Goal: Unclear

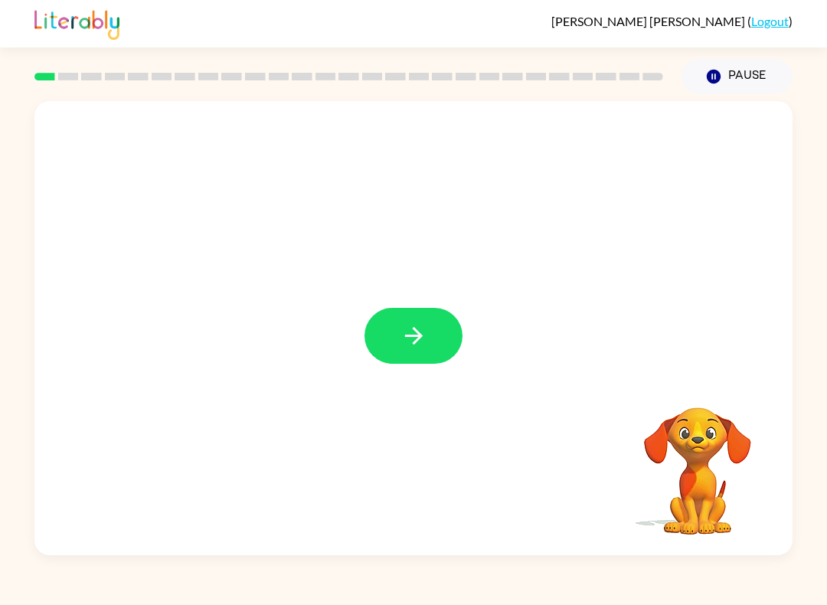
click at [416, 330] on icon "button" at bounding box center [413, 336] width 18 height 18
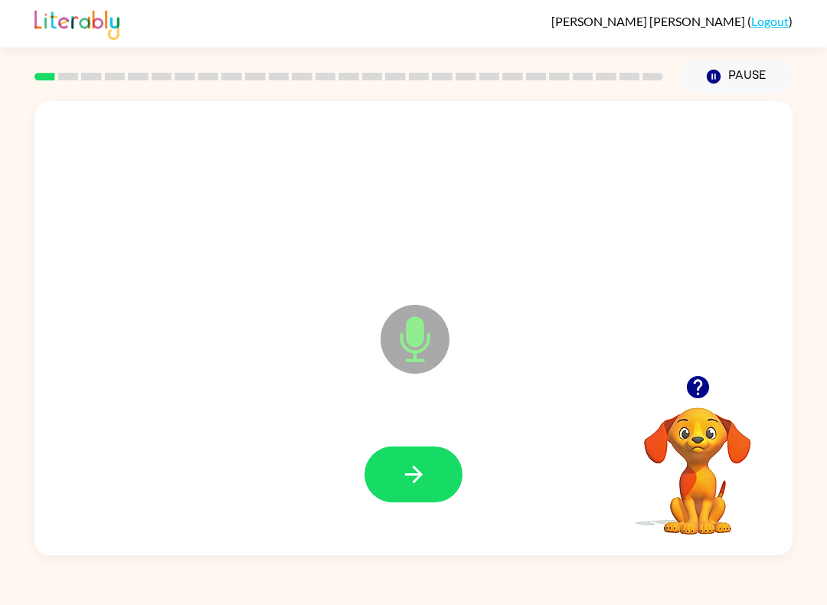
click at [428, 469] on button "button" at bounding box center [413, 474] width 98 height 56
click at [418, 466] on icon "button" at bounding box center [413, 474] width 27 height 27
click at [393, 467] on button "button" at bounding box center [413, 474] width 98 height 56
click at [412, 482] on icon "button" at bounding box center [413, 474] width 27 height 27
click at [413, 463] on icon "button" at bounding box center [413, 474] width 27 height 27
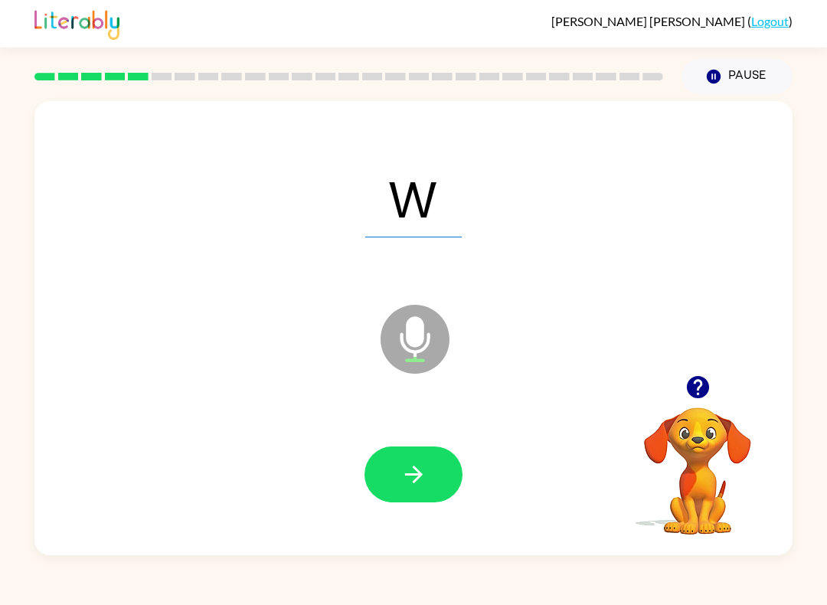
click at [401, 493] on button "button" at bounding box center [413, 474] width 98 height 56
click at [411, 477] on icon "button" at bounding box center [413, 474] width 27 height 27
click at [421, 475] on icon "button" at bounding box center [413, 474] width 18 height 18
click at [405, 488] on icon "button" at bounding box center [413, 474] width 27 height 27
click at [424, 468] on icon "button" at bounding box center [413, 474] width 27 height 27
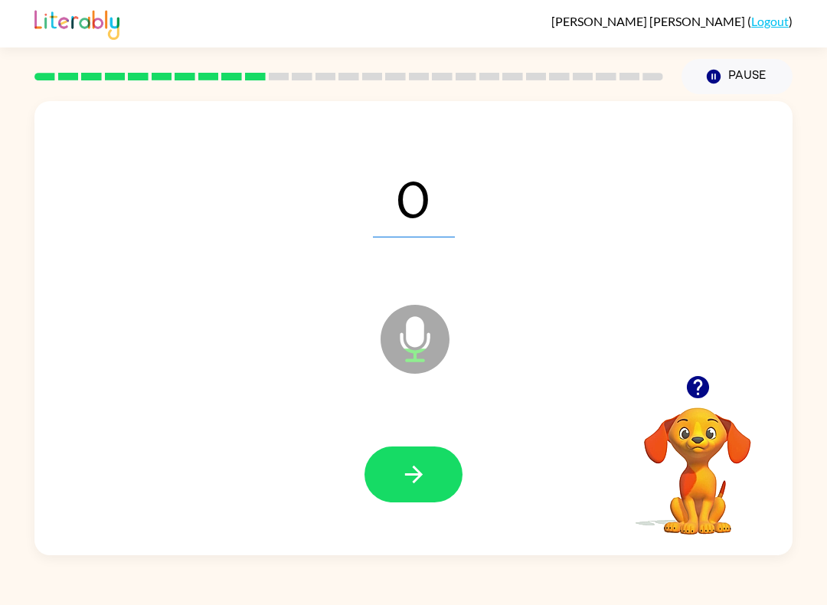
click at [403, 464] on icon "button" at bounding box center [413, 474] width 27 height 27
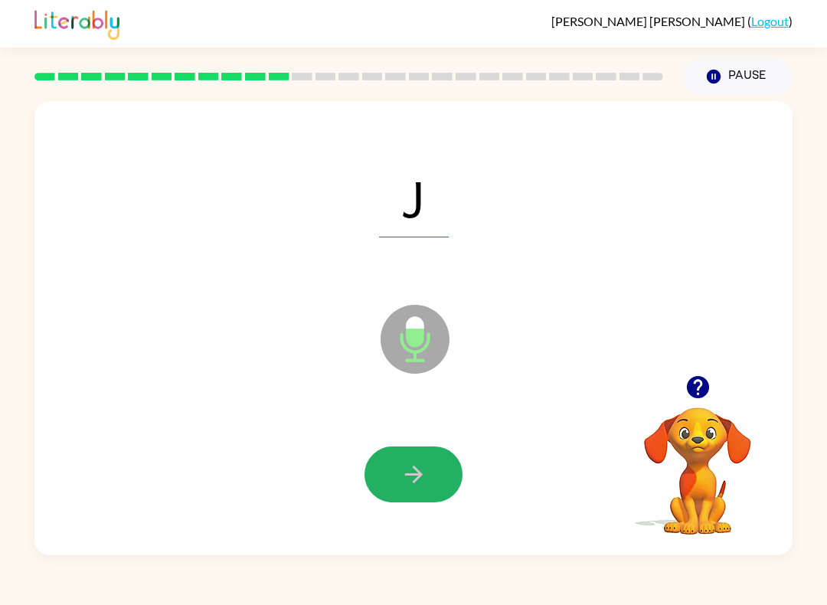
click at [418, 478] on icon "button" at bounding box center [413, 474] width 18 height 18
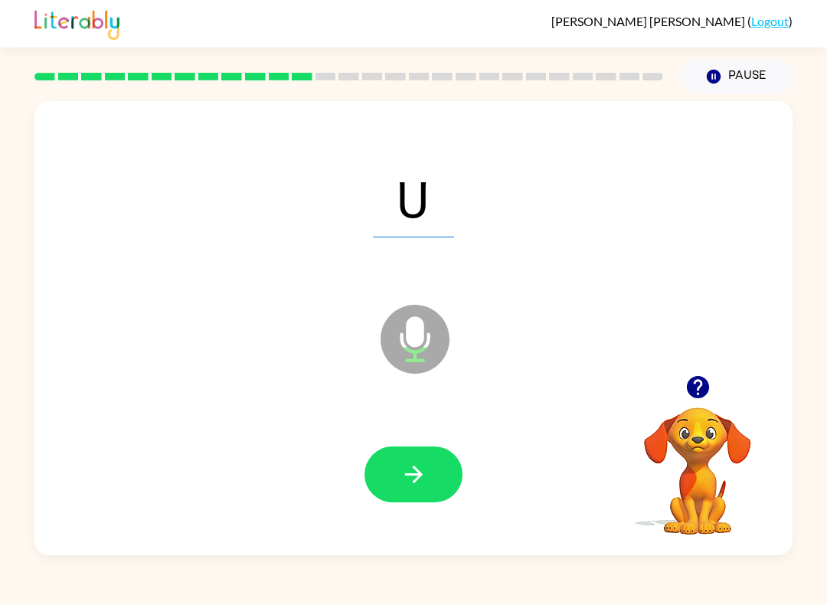
click at [422, 477] on icon "button" at bounding box center [413, 474] width 27 height 27
click at [423, 472] on icon "button" at bounding box center [413, 474] width 27 height 27
click at [419, 470] on icon "button" at bounding box center [413, 474] width 27 height 27
click at [435, 474] on button "button" at bounding box center [413, 474] width 98 height 56
click at [421, 471] on icon "button" at bounding box center [413, 474] width 27 height 27
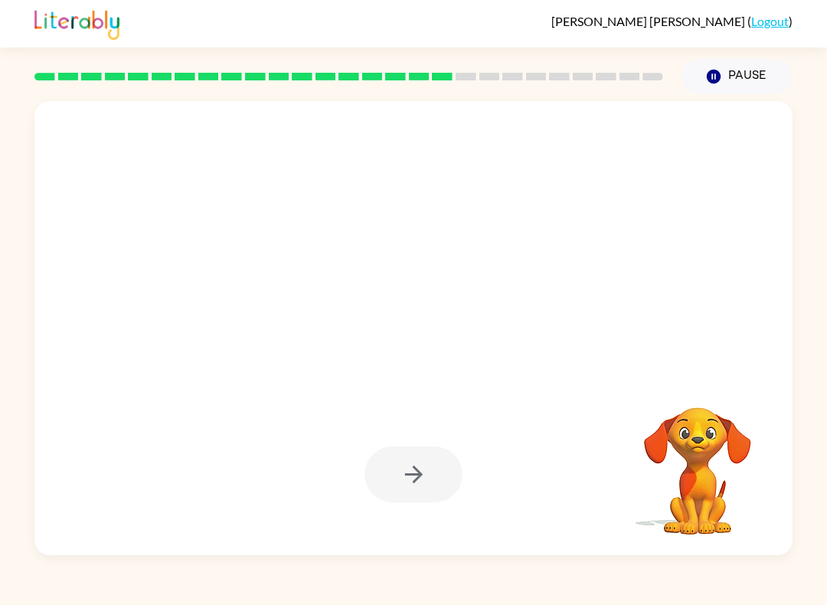
click at [423, 475] on div at bounding box center [413, 474] width 98 height 56
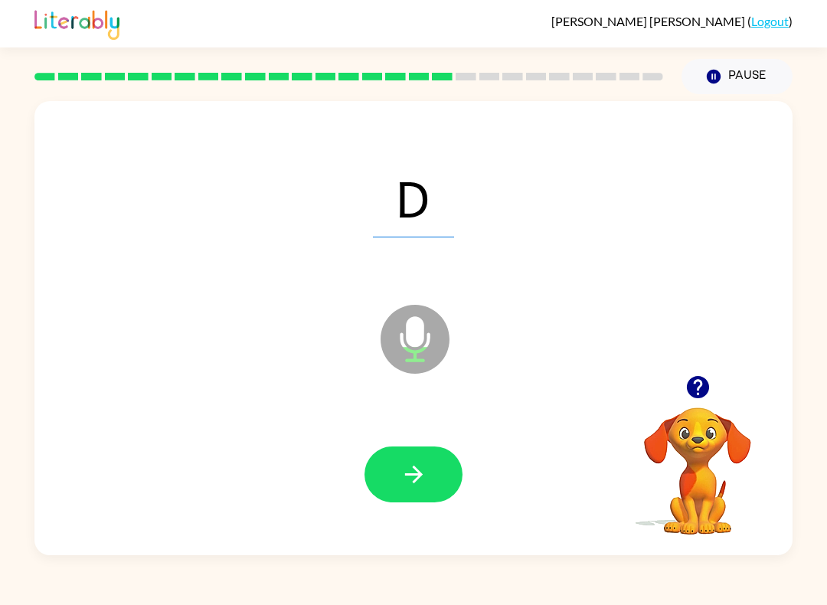
click at [413, 465] on icon "button" at bounding box center [413, 474] width 27 height 27
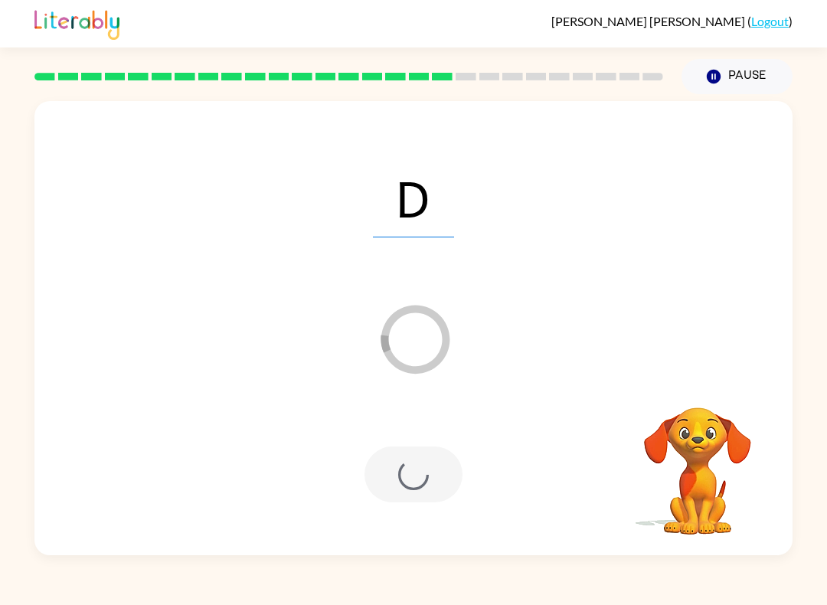
click at [435, 481] on div at bounding box center [413, 474] width 98 height 56
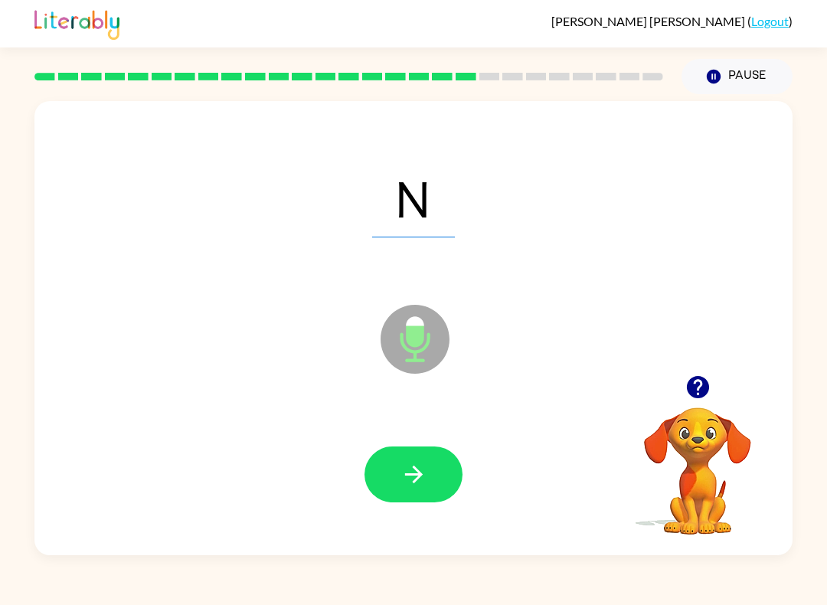
click at [415, 477] on icon "button" at bounding box center [413, 474] width 27 height 27
click at [406, 464] on icon "button" at bounding box center [413, 474] width 27 height 27
click at [395, 480] on button "button" at bounding box center [413, 474] width 98 height 56
click at [409, 481] on icon "button" at bounding box center [413, 474] width 27 height 27
click at [413, 471] on icon "button" at bounding box center [413, 474] width 27 height 27
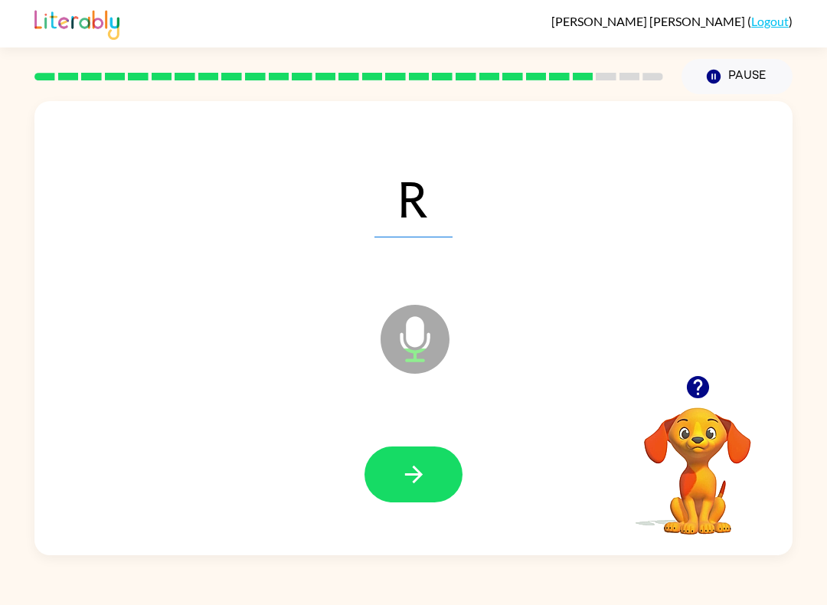
click at [407, 472] on icon "button" at bounding box center [413, 474] width 27 height 27
click at [412, 477] on icon "button" at bounding box center [413, 474] width 27 height 27
click at [413, 502] on button "button" at bounding box center [413, 474] width 98 height 56
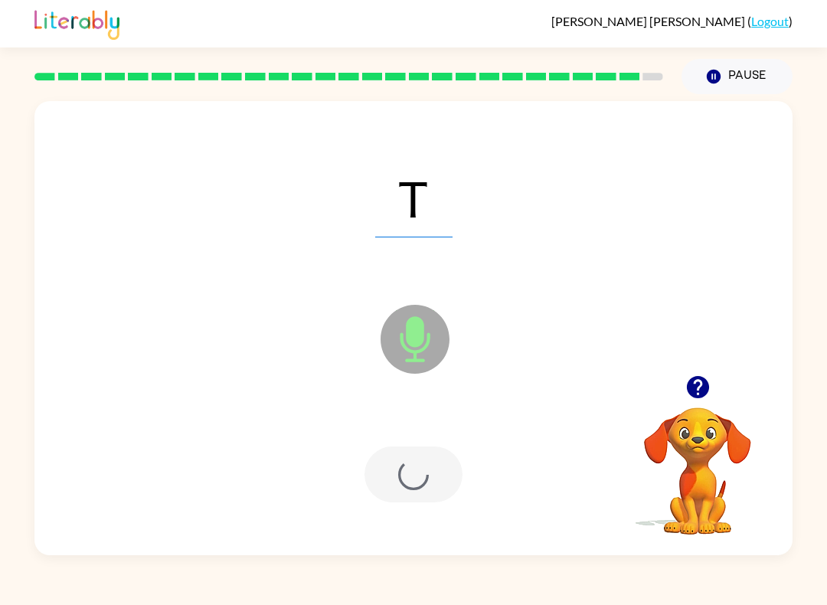
click at [418, 507] on div at bounding box center [413, 474] width 727 height 131
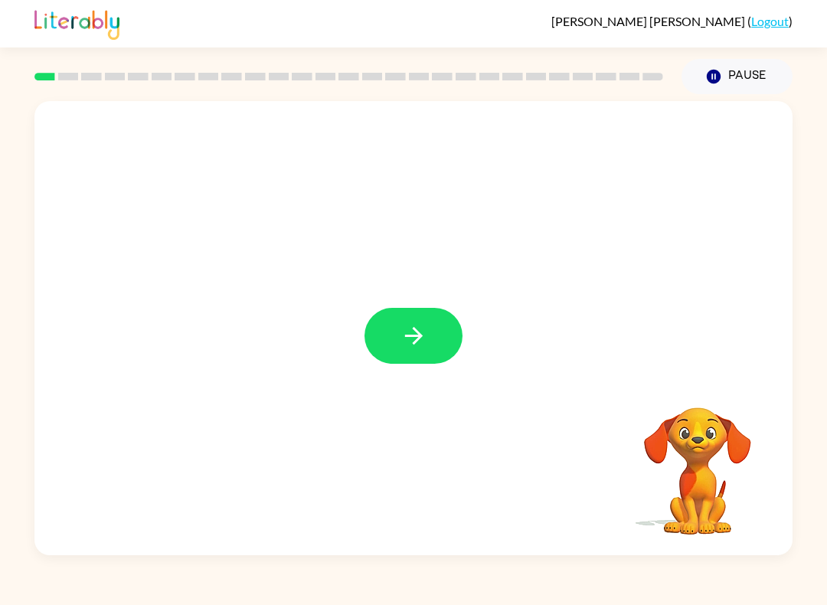
click at [403, 333] on icon "button" at bounding box center [413, 335] width 27 height 27
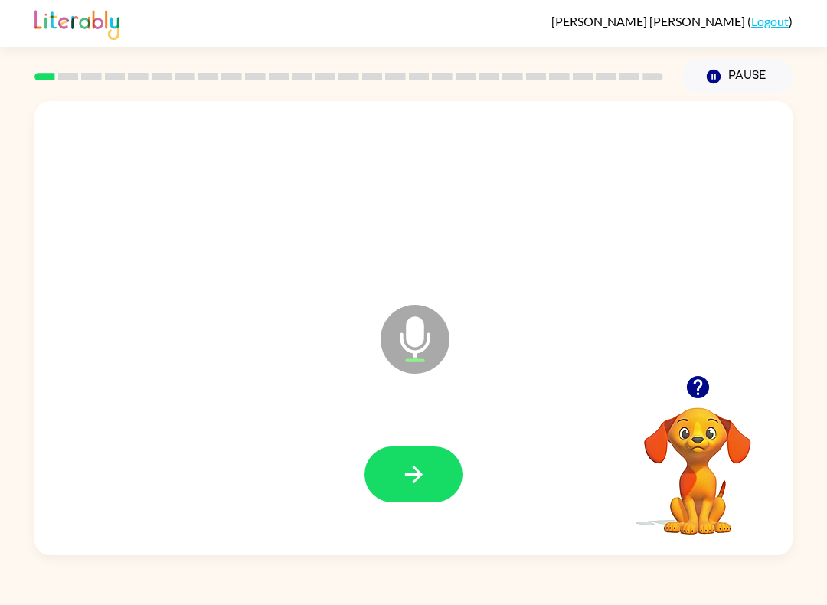
click at [420, 458] on button "button" at bounding box center [413, 474] width 98 height 56
click at [409, 466] on icon "button" at bounding box center [413, 474] width 27 height 27
click at [413, 462] on icon "button" at bounding box center [413, 474] width 27 height 27
click at [428, 488] on button "button" at bounding box center [413, 474] width 98 height 56
click at [429, 475] on button "button" at bounding box center [413, 474] width 98 height 56
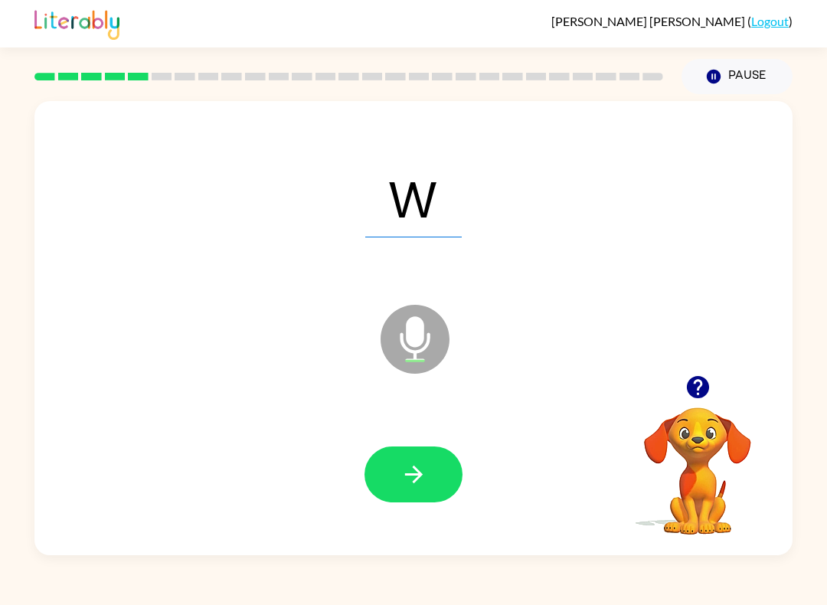
click at [398, 491] on button "button" at bounding box center [413, 474] width 98 height 56
click at [407, 473] on icon "button" at bounding box center [413, 474] width 27 height 27
click at [442, 479] on button "button" at bounding box center [413, 474] width 98 height 56
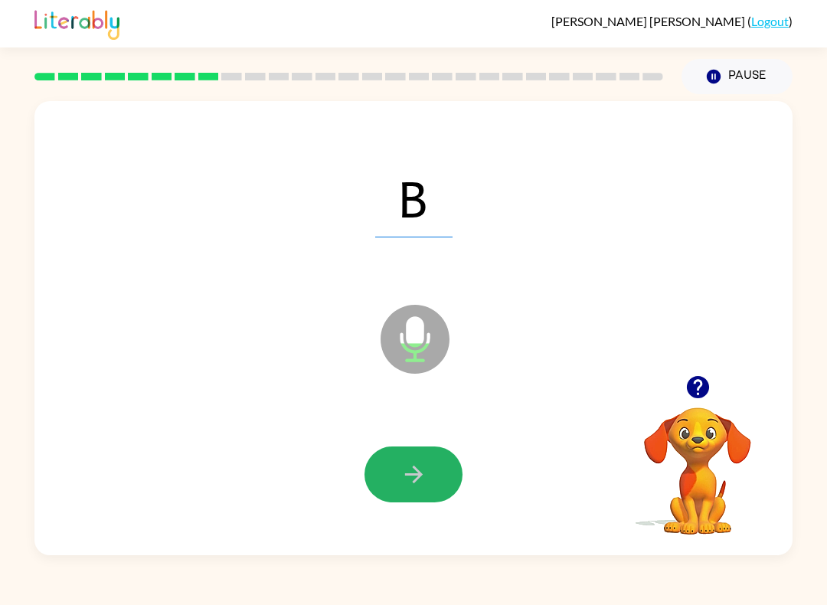
click at [406, 469] on icon "button" at bounding box center [413, 474] width 27 height 27
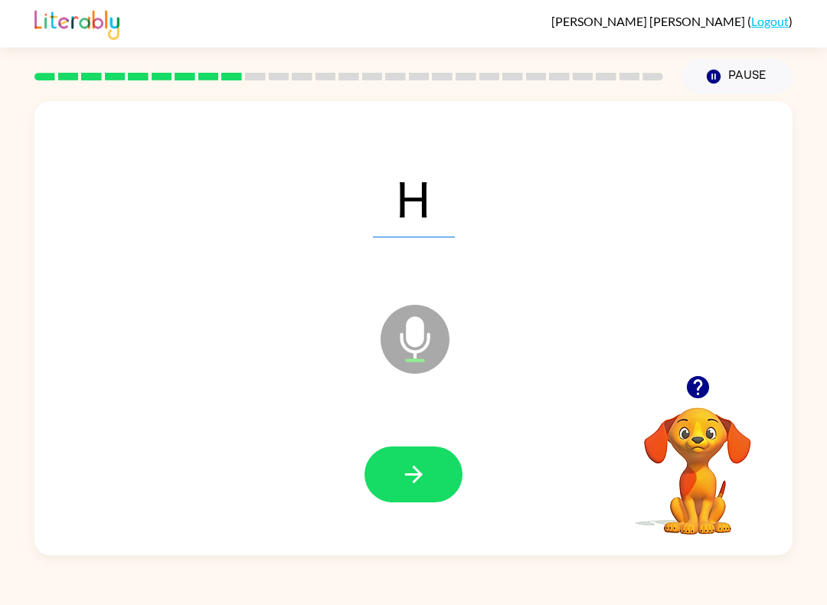
click at [436, 452] on button "button" at bounding box center [413, 474] width 98 height 56
click at [414, 480] on icon "button" at bounding box center [413, 474] width 27 height 27
click at [421, 478] on icon "button" at bounding box center [413, 474] width 27 height 27
click at [449, 485] on button "button" at bounding box center [413, 474] width 98 height 56
click at [420, 469] on icon "button" at bounding box center [413, 474] width 27 height 27
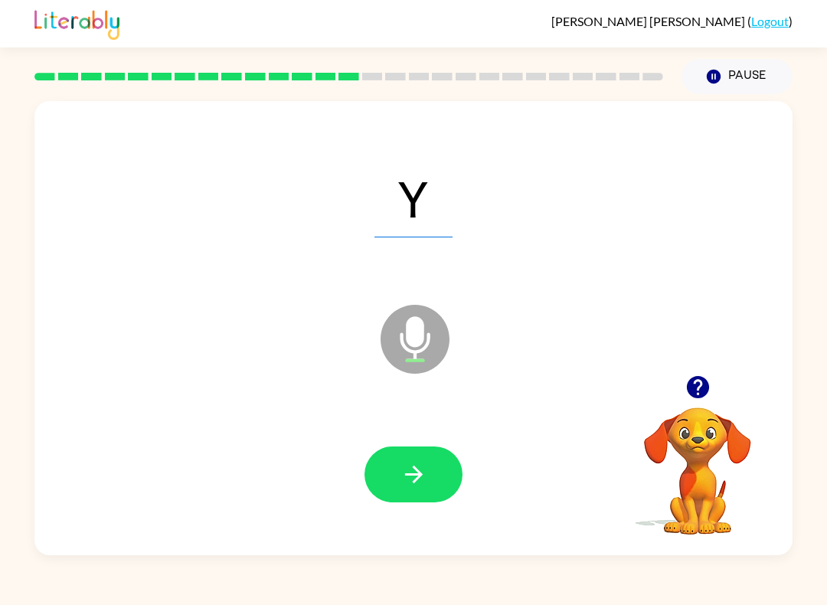
click at [429, 501] on button "button" at bounding box center [413, 474] width 98 height 56
click at [384, 473] on button "button" at bounding box center [413, 474] width 98 height 56
click at [425, 485] on icon "button" at bounding box center [413, 474] width 27 height 27
click at [411, 498] on button "button" at bounding box center [413, 474] width 98 height 56
click at [383, 480] on button "button" at bounding box center [413, 474] width 98 height 56
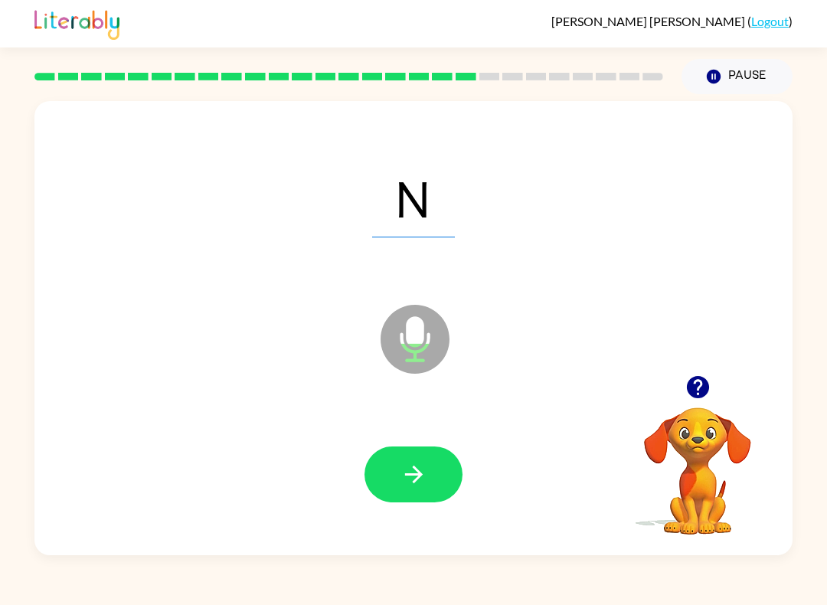
click at [390, 465] on button "button" at bounding box center [413, 474] width 98 height 56
click at [408, 459] on button "button" at bounding box center [413, 474] width 98 height 56
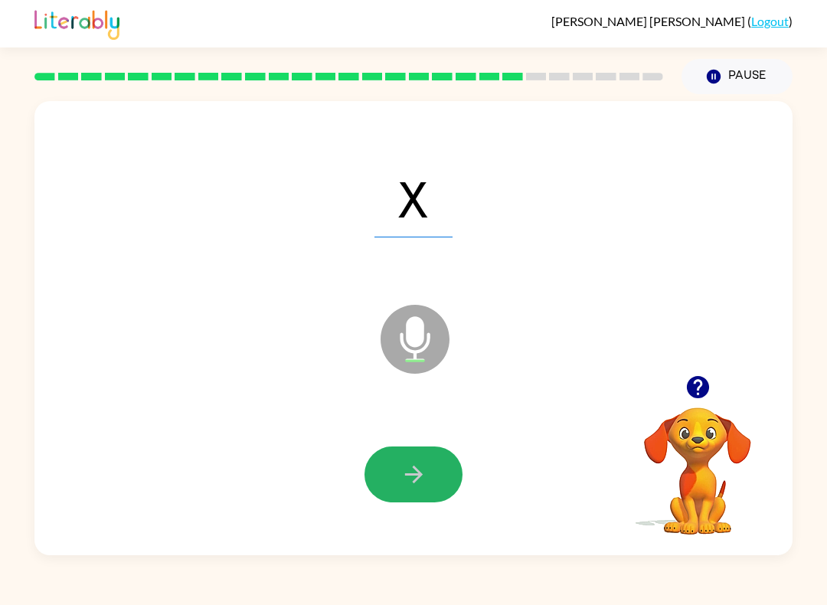
click at [413, 460] on button "button" at bounding box center [413, 474] width 98 height 56
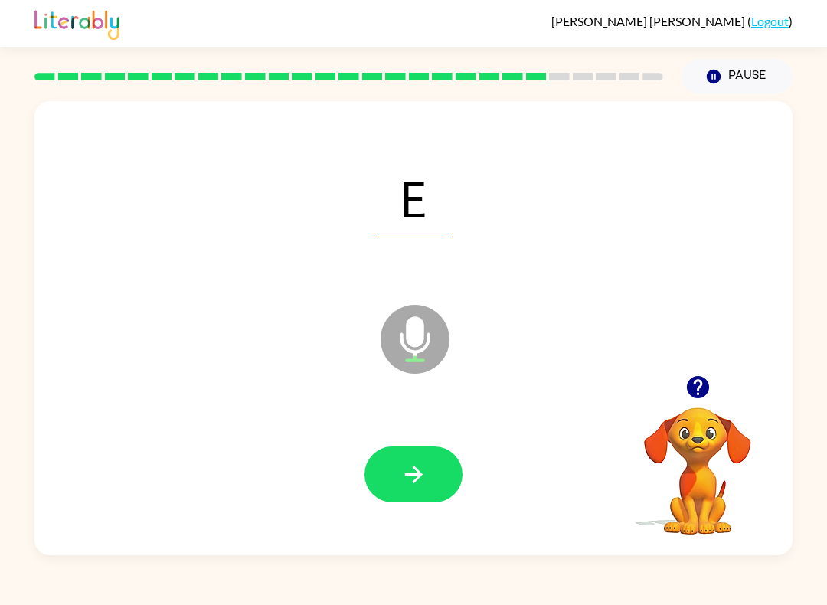
click at [400, 472] on icon "button" at bounding box center [413, 474] width 27 height 27
click at [423, 485] on icon "button" at bounding box center [413, 474] width 27 height 27
click at [403, 477] on icon "button" at bounding box center [413, 474] width 27 height 27
click at [410, 487] on icon "button" at bounding box center [413, 474] width 27 height 27
click at [411, 469] on icon "button" at bounding box center [413, 474] width 27 height 27
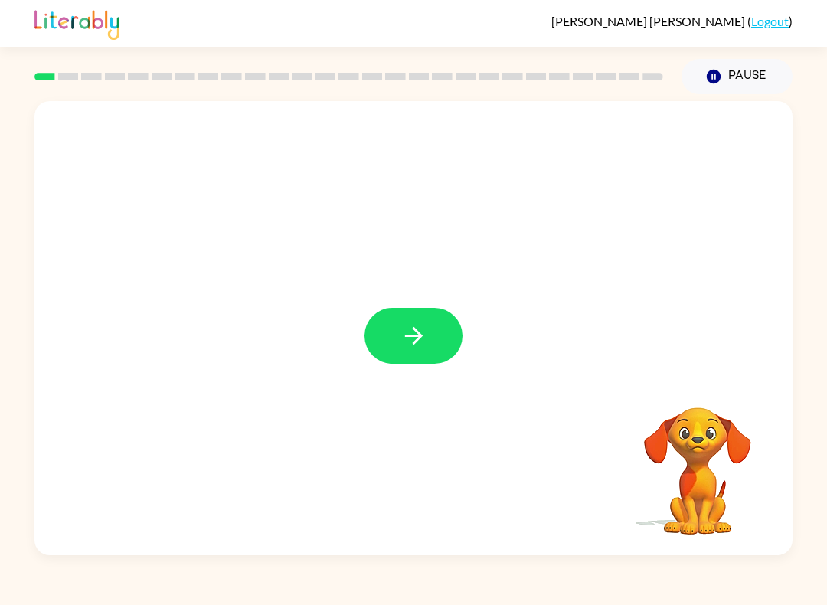
click at [417, 332] on icon "button" at bounding box center [413, 336] width 18 height 18
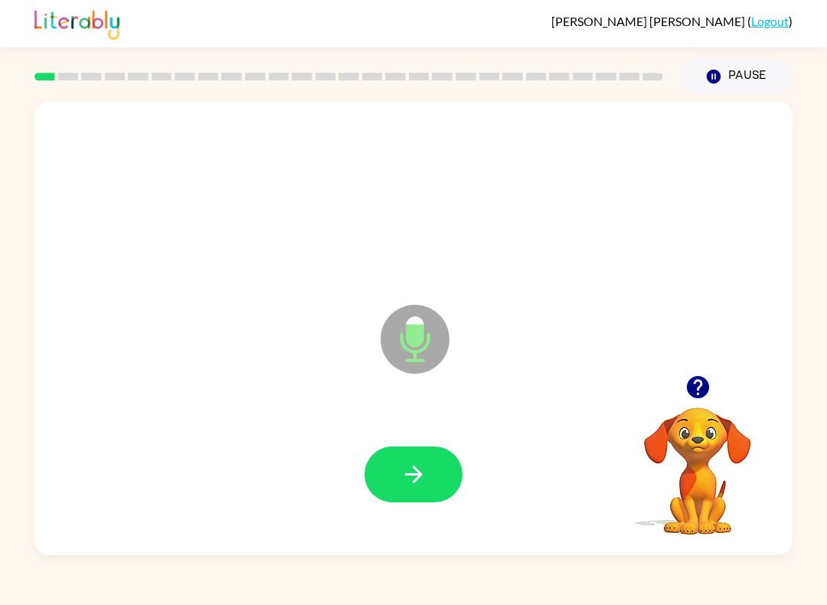
click at [408, 486] on icon "button" at bounding box center [413, 474] width 27 height 27
click at [427, 478] on button "button" at bounding box center [413, 474] width 98 height 56
click at [426, 488] on button "button" at bounding box center [413, 474] width 98 height 56
click at [436, 477] on button "button" at bounding box center [413, 474] width 98 height 56
click at [431, 486] on button "button" at bounding box center [413, 474] width 98 height 56
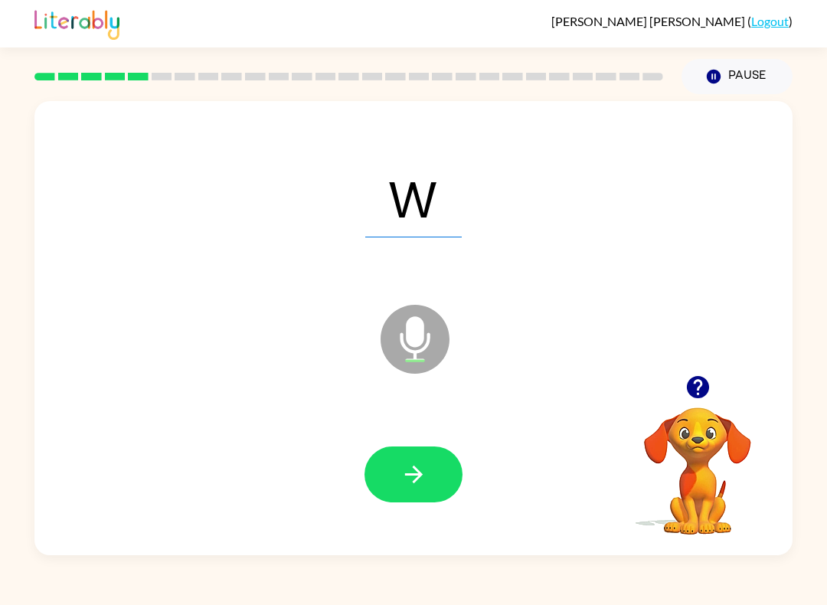
click at [446, 473] on button "button" at bounding box center [413, 474] width 98 height 56
click at [387, 478] on button "button" at bounding box center [413, 474] width 98 height 56
click at [416, 484] on icon "button" at bounding box center [413, 474] width 27 height 27
click at [411, 472] on icon "button" at bounding box center [413, 474] width 27 height 27
click at [434, 468] on button "button" at bounding box center [413, 474] width 98 height 56
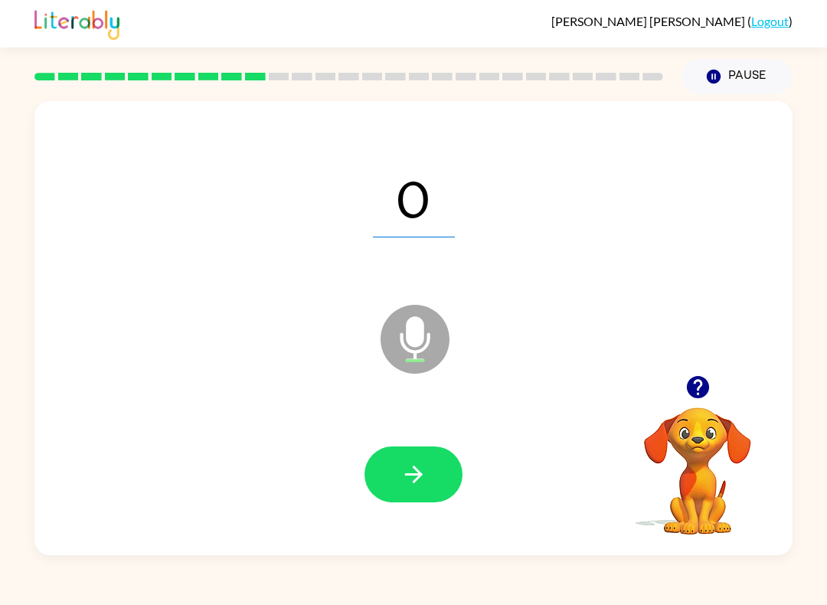
click at [451, 475] on button "button" at bounding box center [413, 474] width 98 height 56
click at [393, 468] on button "button" at bounding box center [413, 474] width 98 height 56
click at [439, 482] on button "button" at bounding box center [413, 474] width 98 height 56
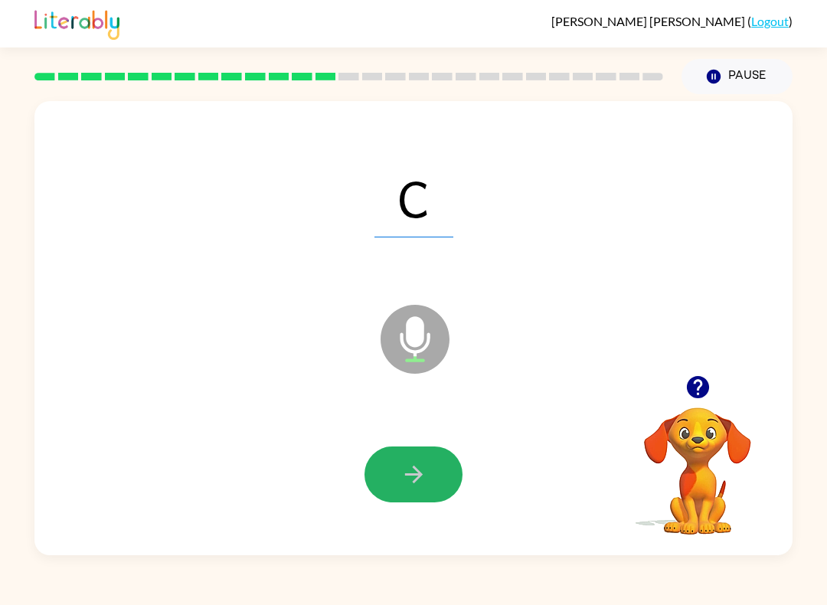
click at [406, 488] on icon "button" at bounding box center [413, 474] width 27 height 27
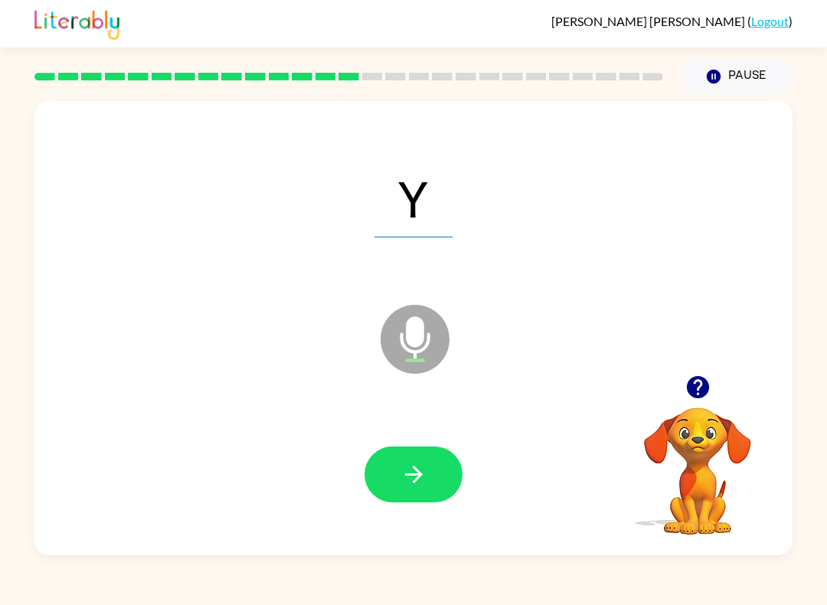
click at [414, 473] on icon "button" at bounding box center [413, 474] width 27 height 27
click at [442, 474] on button "button" at bounding box center [413, 474] width 98 height 56
click at [390, 472] on button "button" at bounding box center [413, 474] width 98 height 56
click at [423, 469] on icon "button" at bounding box center [413, 474] width 27 height 27
click at [418, 474] on icon "button" at bounding box center [413, 474] width 27 height 27
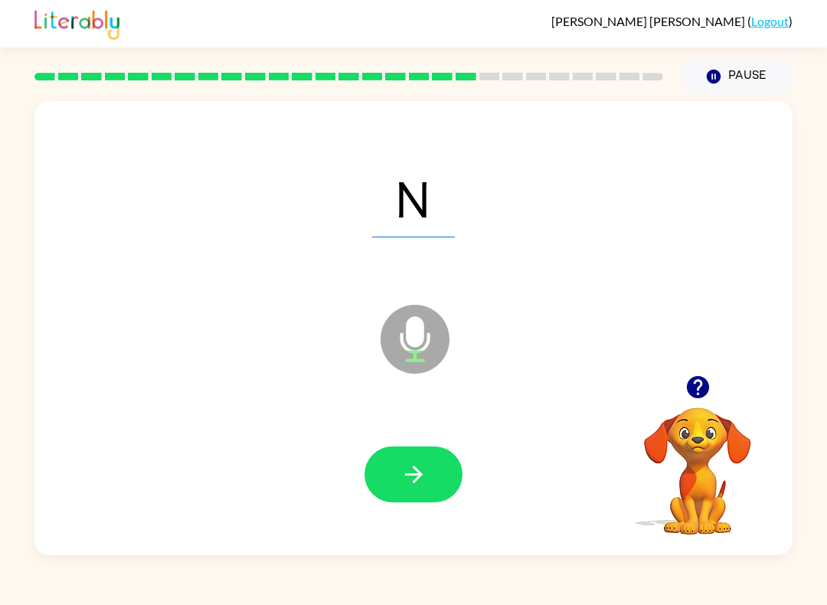
click at [419, 484] on icon "button" at bounding box center [413, 474] width 27 height 27
click at [418, 478] on icon "button" at bounding box center [413, 474] width 18 height 18
click at [430, 468] on button "button" at bounding box center [413, 474] width 98 height 56
click at [445, 477] on button "button" at bounding box center [413, 474] width 98 height 56
click at [417, 473] on icon "button" at bounding box center [413, 474] width 27 height 27
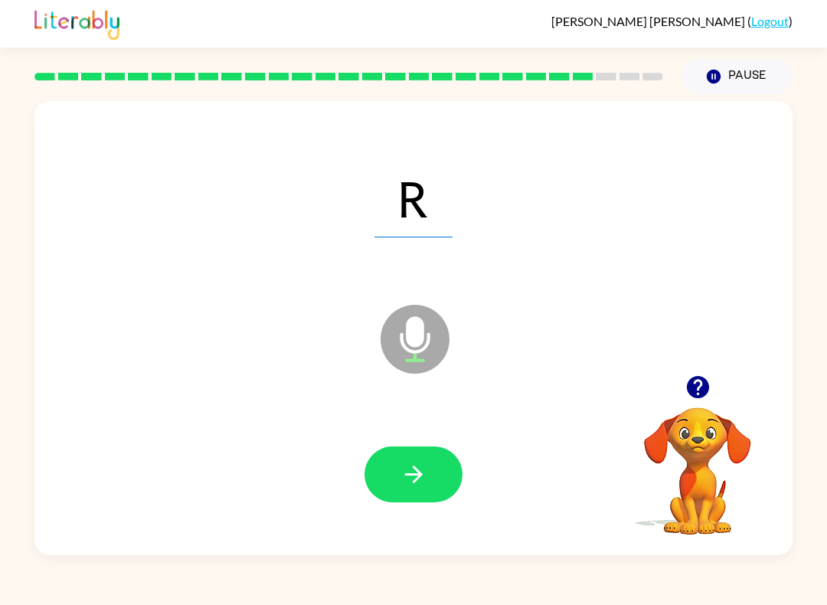
click at [432, 476] on button "button" at bounding box center [413, 474] width 98 height 56
click at [414, 486] on icon "button" at bounding box center [413, 474] width 27 height 27
click at [431, 465] on button "button" at bounding box center [413, 474] width 98 height 56
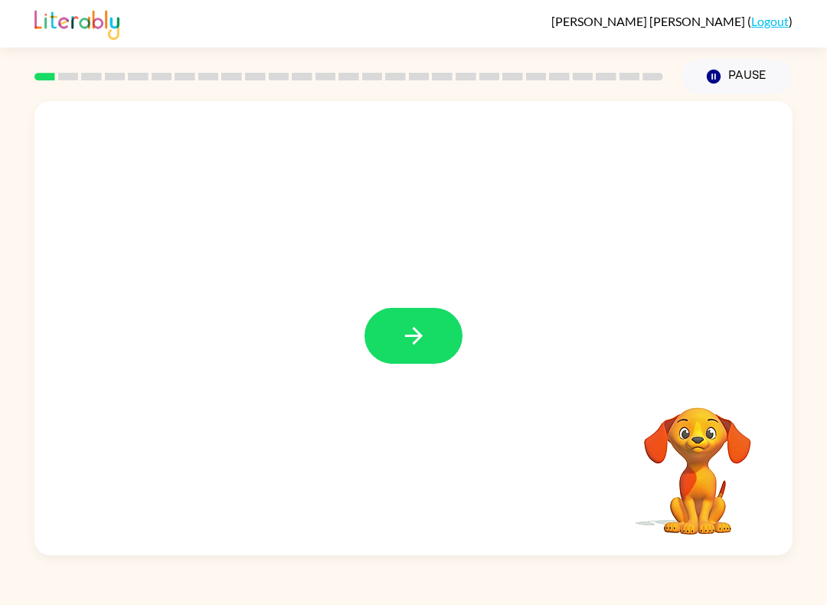
click at [408, 337] on icon "button" at bounding box center [413, 336] width 18 height 18
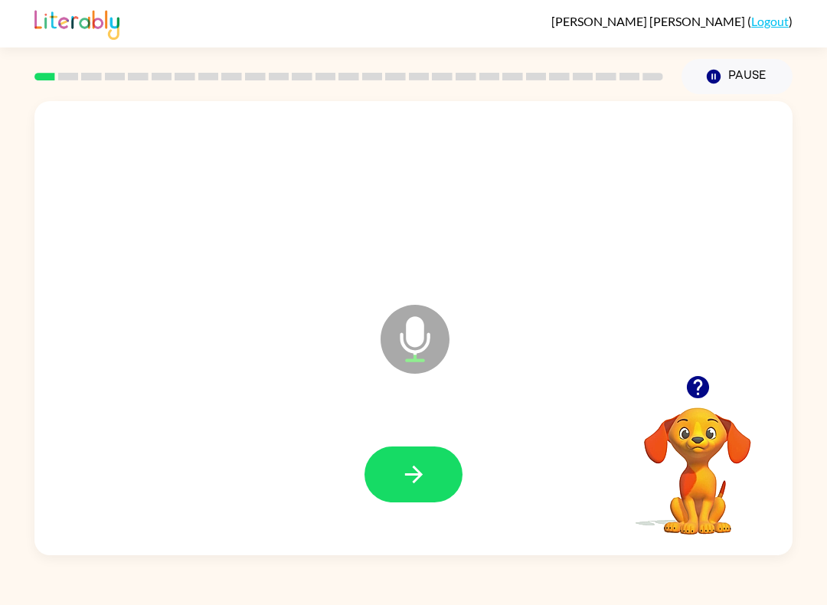
click at [403, 470] on icon "button" at bounding box center [413, 474] width 27 height 27
click at [396, 461] on button "button" at bounding box center [413, 474] width 98 height 56
click at [415, 478] on icon "button" at bounding box center [413, 474] width 27 height 27
click at [436, 488] on button "button" at bounding box center [413, 474] width 98 height 56
click at [427, 478] on button "button" at bounding box center [413, 474] width 98 height 56
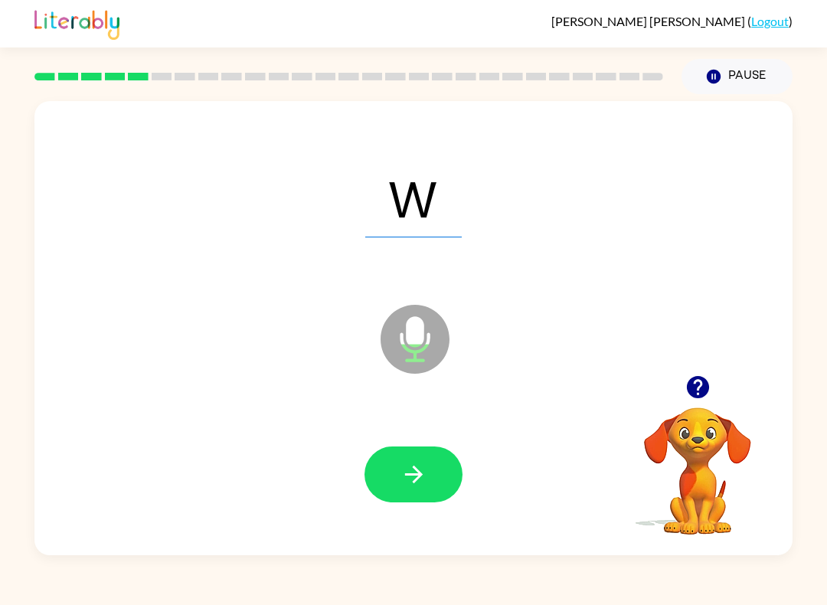
click at [432, 491] on button "button" at bounding box center [413, 474] width 98 height 56
click at [431, 482] on button "button" at bounding box center [413, 474] width 98 height 56
click at [413, 476] on icon "button" at bounding box center [413, 474] width 27 height 27
click at [423, 461] on button "button" at bounding box center [413, 474] width 98 height 56
click at [410, 456] on button "button" at bounding box center [413, 474] width 98 height 56
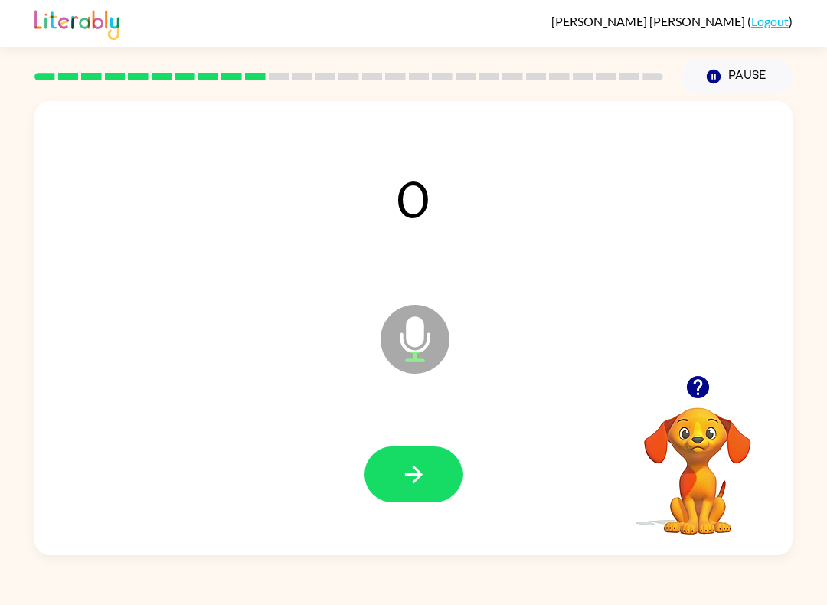
click at [426, 463] on icon "button" at bounding box center [413, 474] width 27 height 27
click at [423, 477] on icon "button" at bounding box center [413, 474] width 27 height 27
click at [432, 494] on button "button" at bounding box center [413, 474] width 98 height 56
click at [422, 494] on button "button" at bounding box center [413, 474] width 98 height 56
click at [422, 484] on icon "button" at bounding box center [413, 474] width 27 height 27
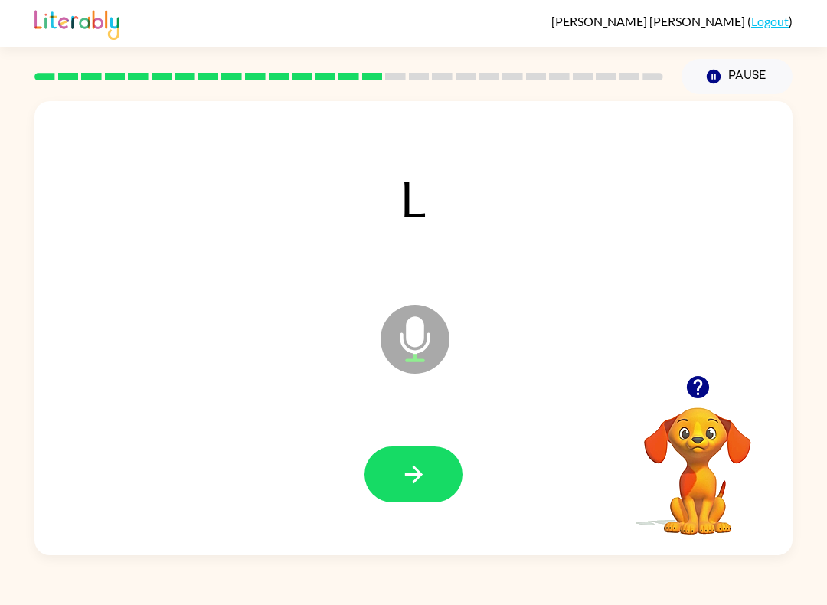
click at [433, 481] on button "button" at bounding box center [413, 474] width 98 height 56
click at [443, 458] on button "button" at bounding box center [413, 474] width 98 height 56
click at [426, 476] on icon "button" at bounding box center [413, 474] width 27 height 27
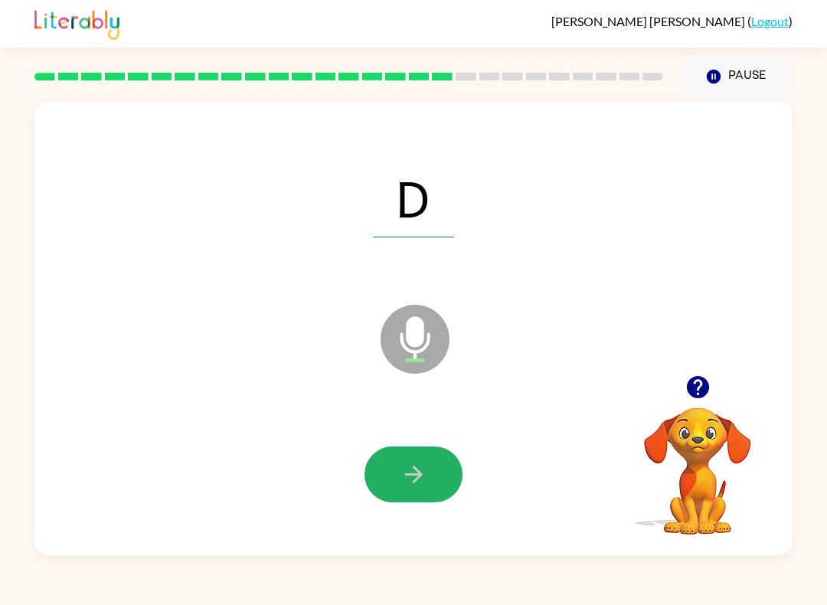
click at [438, 456] on button "button" at bounding box center [413, 474] width 98 height 56
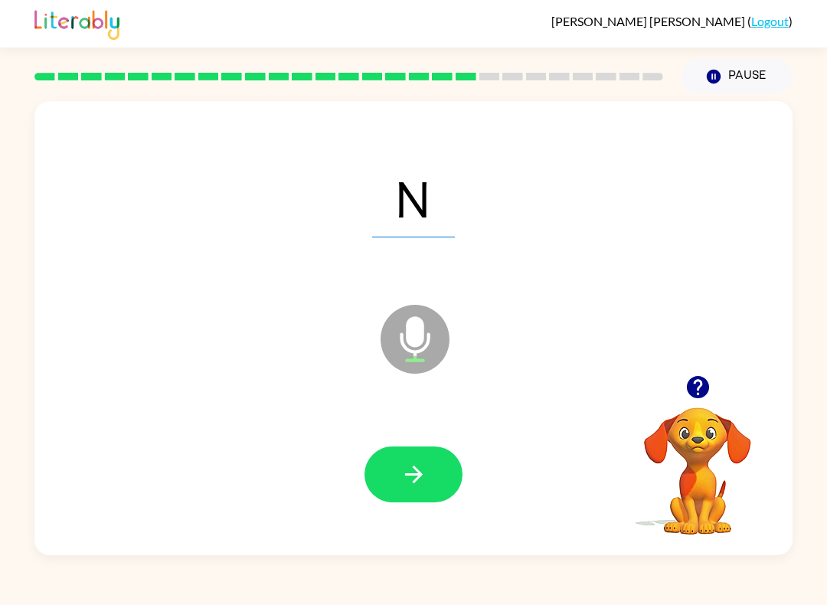
click at [426, 500] on button "button" at bounding box center [413, 474] width 98 height 56
click at [424, 471] on icon "button" at bounding box center [413, 474] width 27 height 27
click at [426, 473] on icon "button" at bounding box center [413, 474] width 27 height 27
click at [423, 483] on icon "button" at bounding box center [413, 474] width 27 height 27
click at [429, 478] on button "button" at bounding box center [413, 474] width 98 height 56
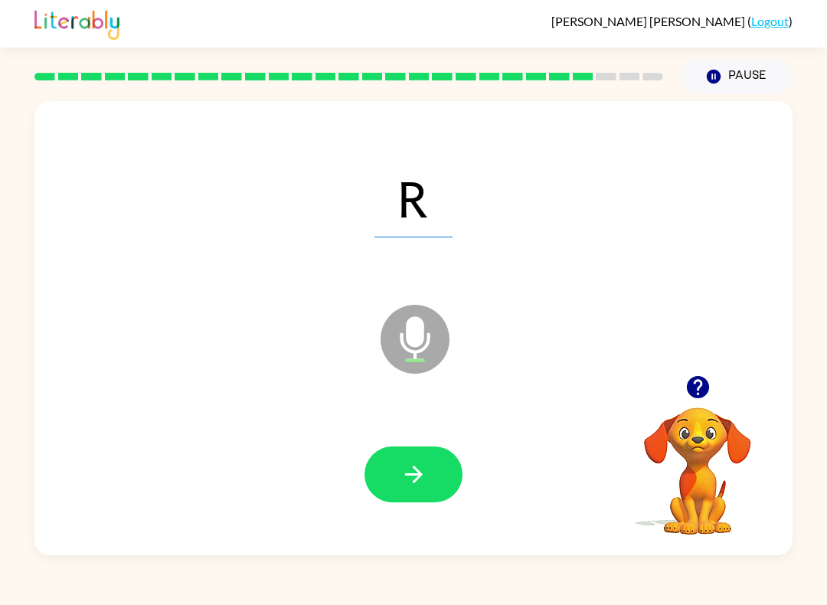
click at [424, 475] on icon "button" at bounding box center [413, 474] width 27 height 27
click at [393, 460] on button "button" at bounding box center [413, 474] width 98 height 56
click at [421, 465] on icon "button" at bounding box center [413, 474] width 27 height 27
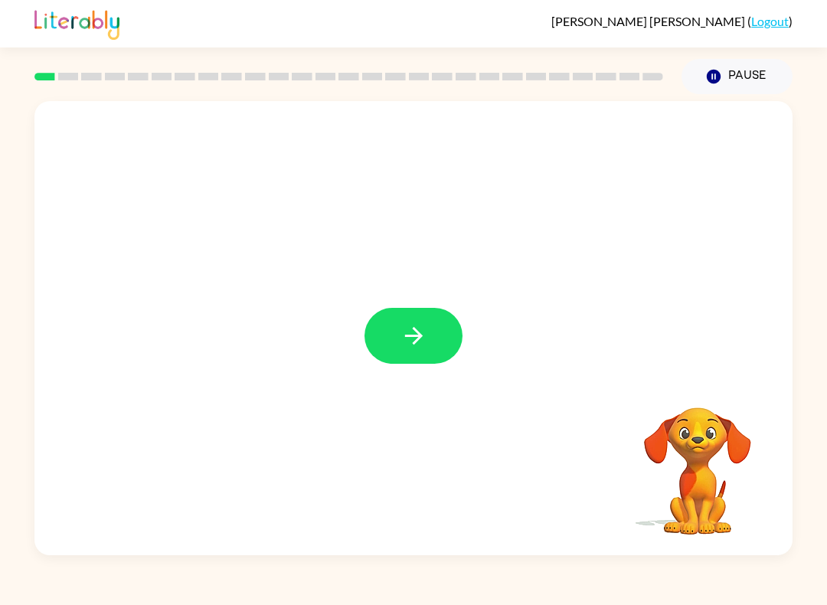
click at [426, 341] on icon "button" at bounding box center [413, 335] width 27 height 27
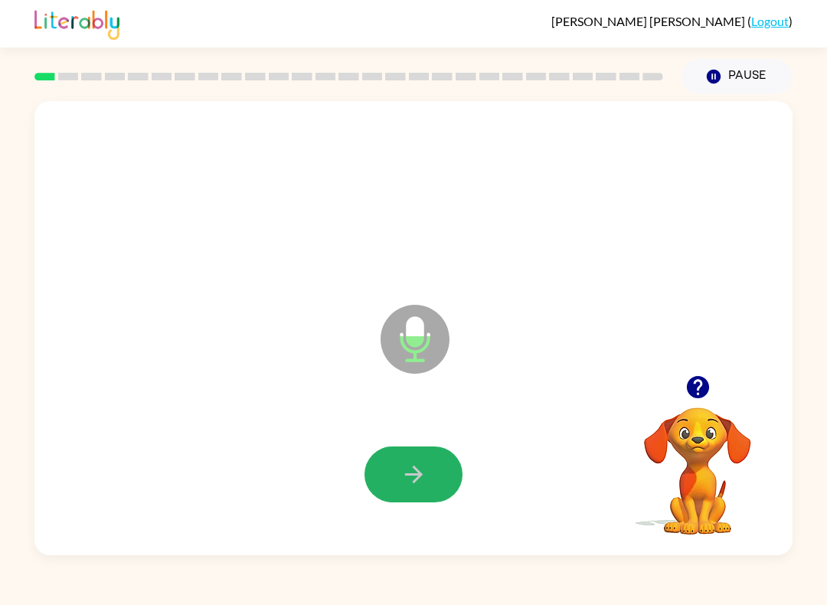
click at [426, 485] on icon "button" at bounding box center [413, 474] width 27 height 27
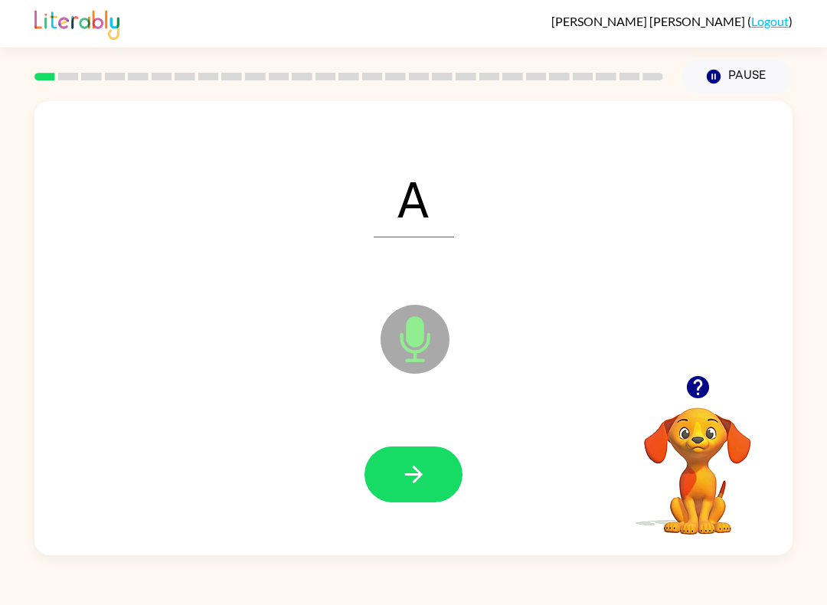
click at [427, 462] on button "button" at bounding box center [413, 474] width 98 height 56
click at [426, 473] on icon "button" at bounding box center [413, 474] width 27 height 27
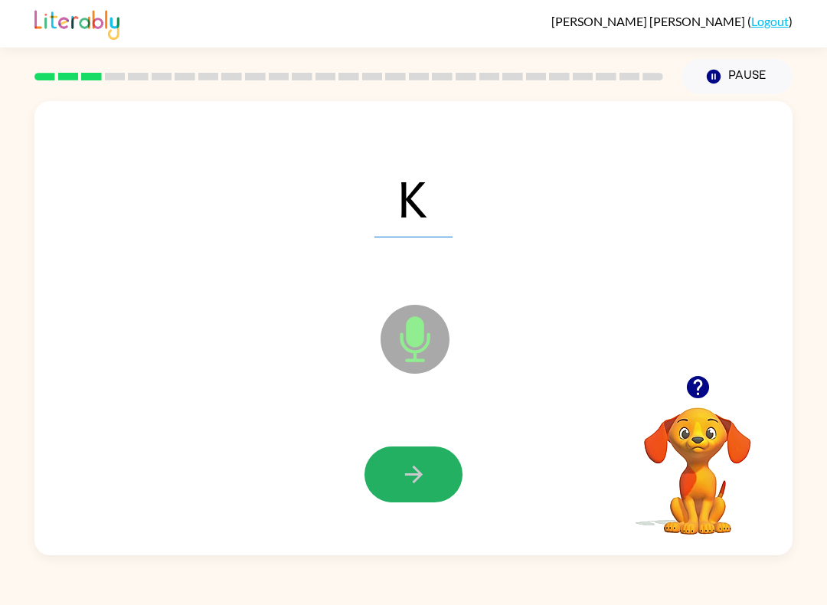
click at [425, 453] on button "button" at bounding box center [413, 474] width 98 height 56
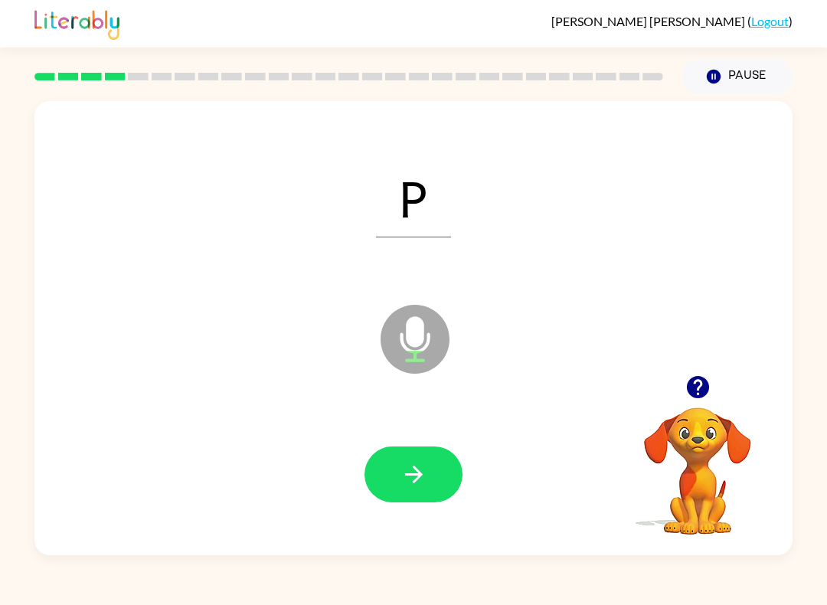
click at [400, 474] on icon "button" at bounding box center [413, 474] width 27 height 27
click at [428, 488] on button "button" at bounding box center [413, 474] width 98 height 56
click at [427, 465] on button "button" at bounding box center [413, 474] width 98 height 56
click at [418, 465] on icon "button" at bounding box center [413, 474] width 27 height 27
click at [424, 485] on icon "button" at bounding box center [413, 474] width 27 height 27
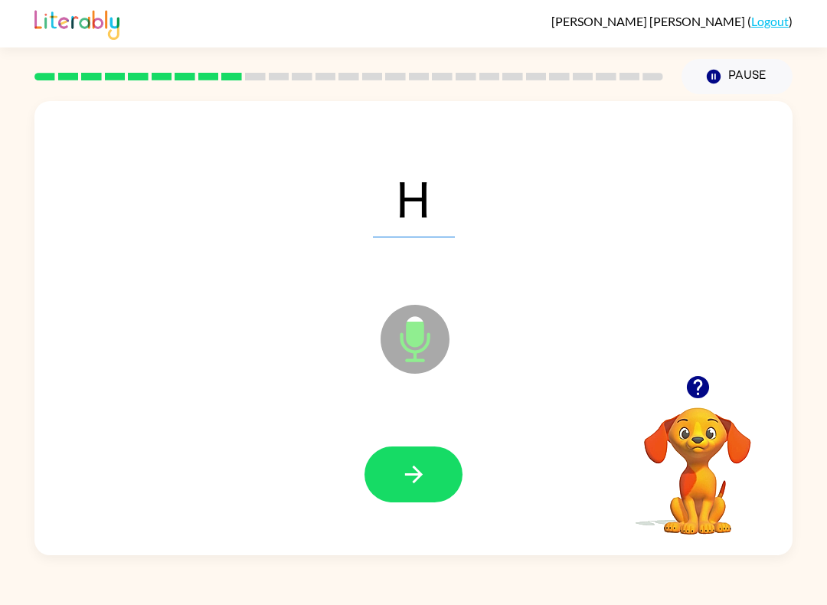
click at [415, 462] on icon "button" at bounding box center [413, 474] width 27 height 27
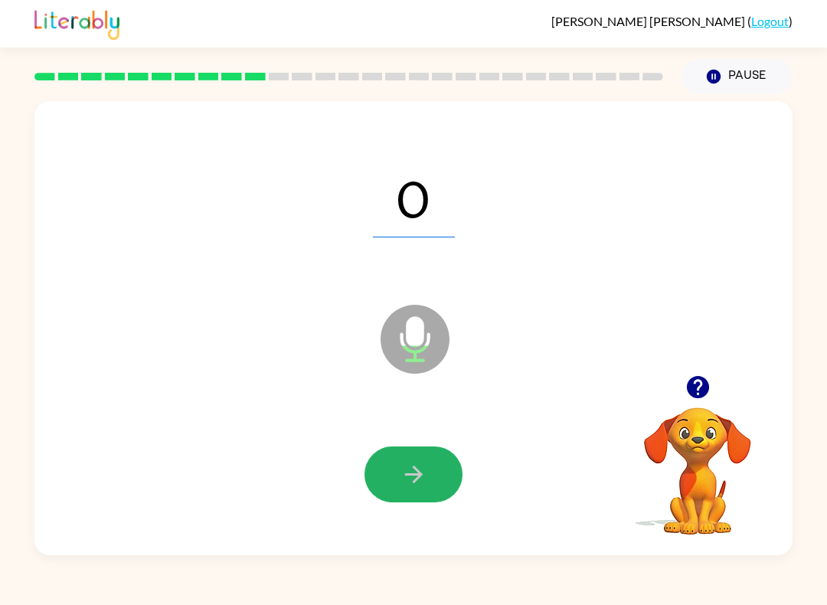
click at [406, 456] on button "button" at bounding box center [413, 474] width 98 height 56
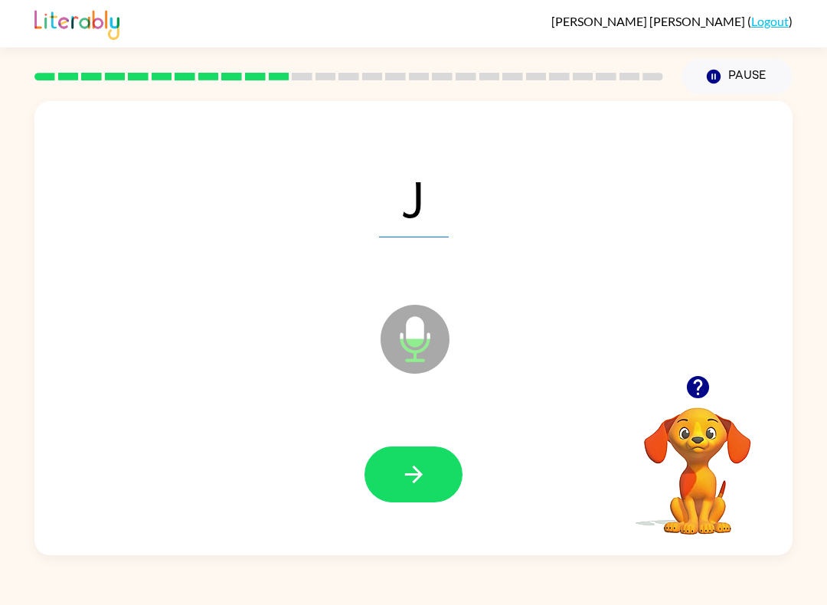
click at [410, 472] on icon "button" at bounding box center [413, 474] width 27 height 27
click at [439, 468] on button "button" at bounding box center [413, 474] width 98 height 56
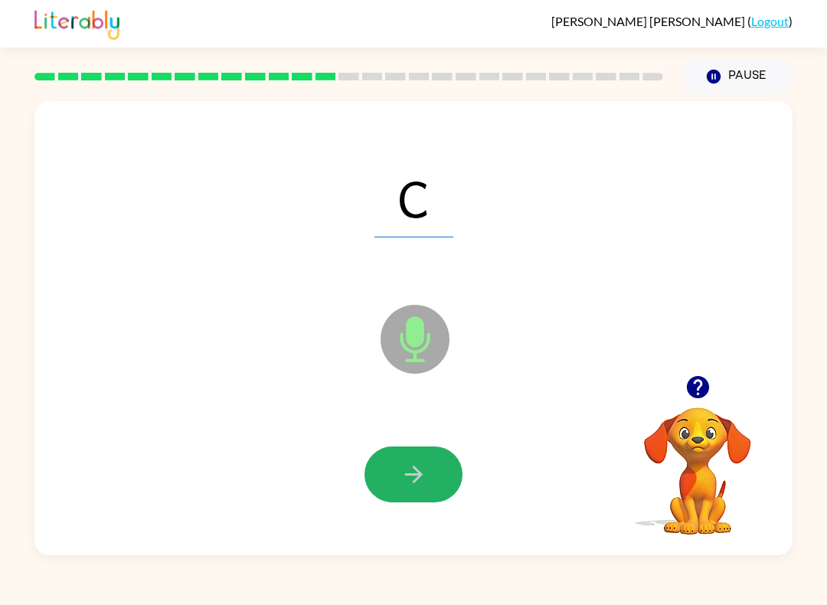
click at [423, 468] on icon "button" at bounding box center [413, 474] width 27 height 27
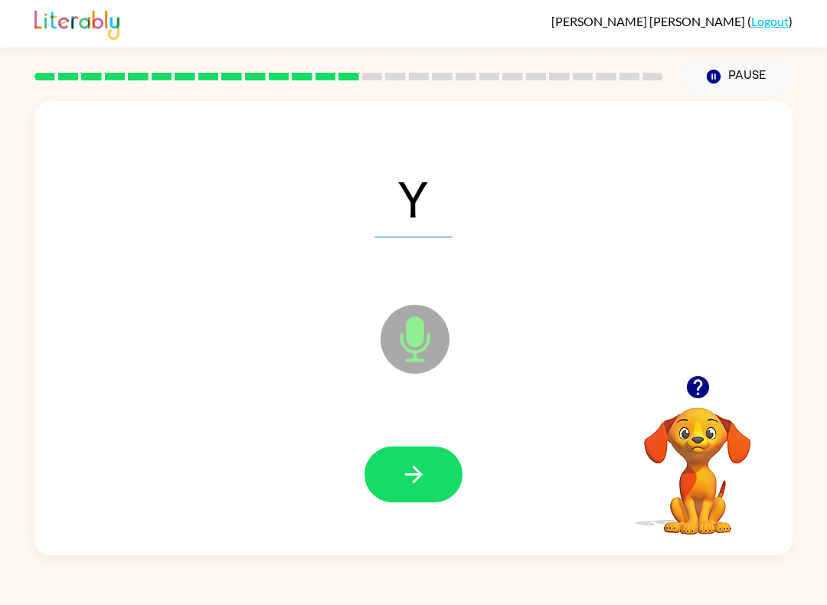
click at [420, 468] on icon "button" at bounding box center [413, 474] width 27 height 27
click at [428, 470] on button "button" at bounding box center [413, 474] width 98 height 56
click at [426, 496] on button "button" at bounding box center [413, 474] width 98 height 56
click at [435, 479] on button "button" at bounding box center [413, 474] width 98 height 56
click at [439, 465] on button "button" at bounding box center [413, 474] width 98 height 56
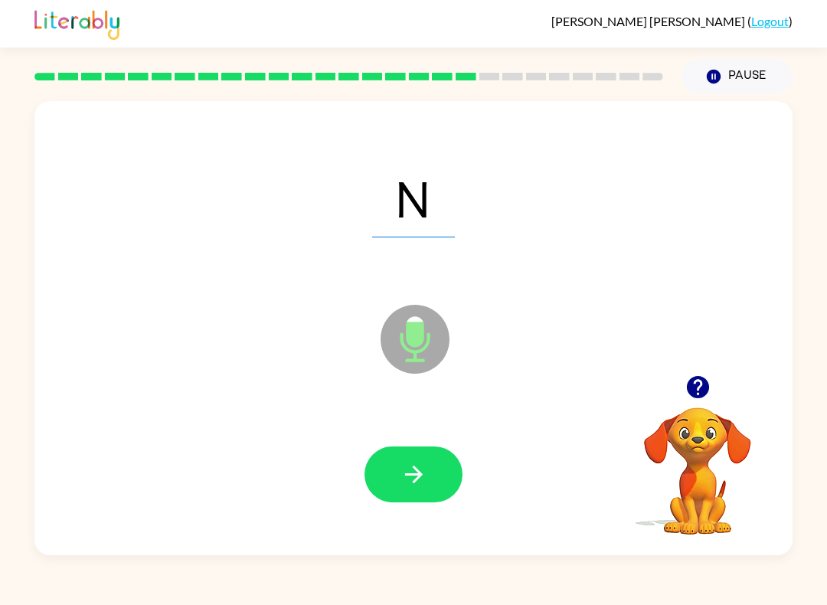
click at [426, 466] on icon "button" at bounding box center [413, 474] width 27 height 27
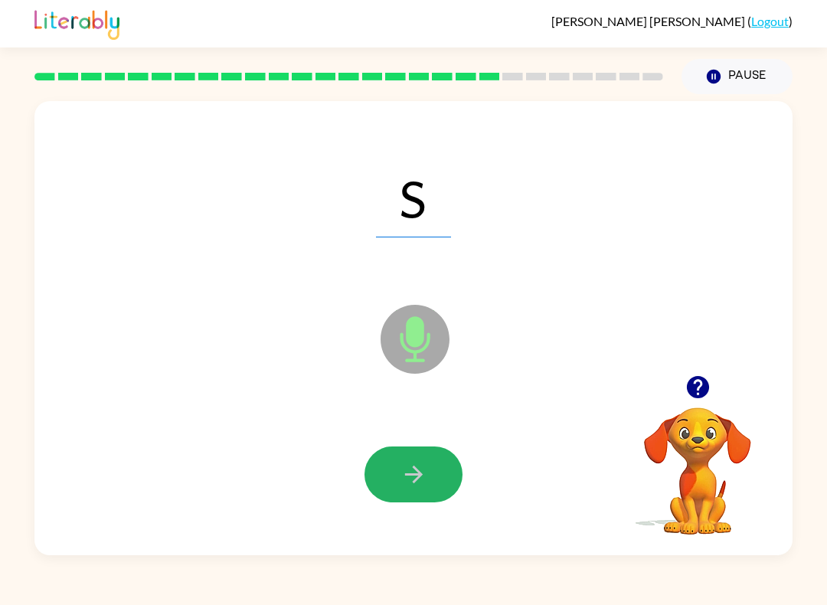
click at [434, 462] on button "button" at bounding box center [413, 474] width 98 height 56
click at [429, 452] on button "button" at bounding box center [413, 474] width 98 height 56
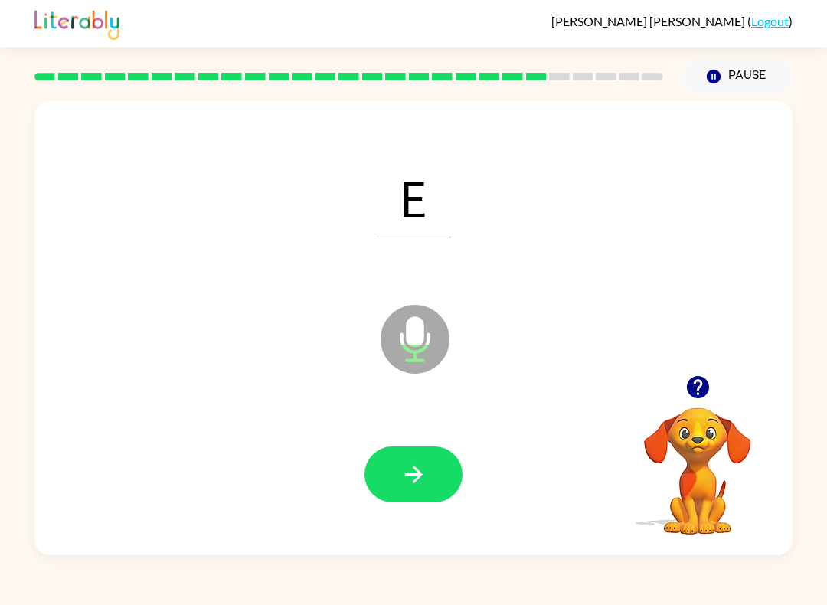
click at [428, 475] on button "button" at bounding box center [413, 474] width 98 height 56
click at [432, 477] on button "button" at bounding box center [413, 474] width 98 height 56
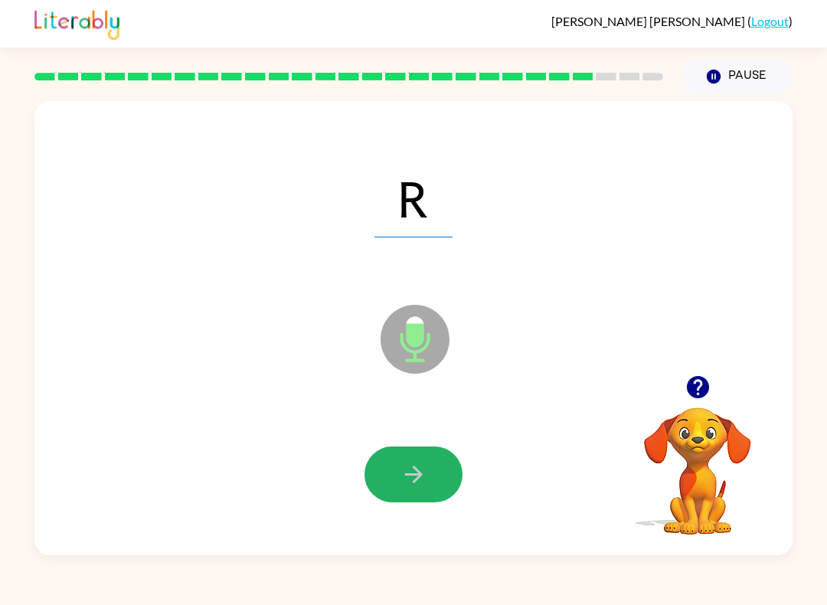
click at [432, 474] on button "button" at bounding box center [413, 474] width 98 height 56
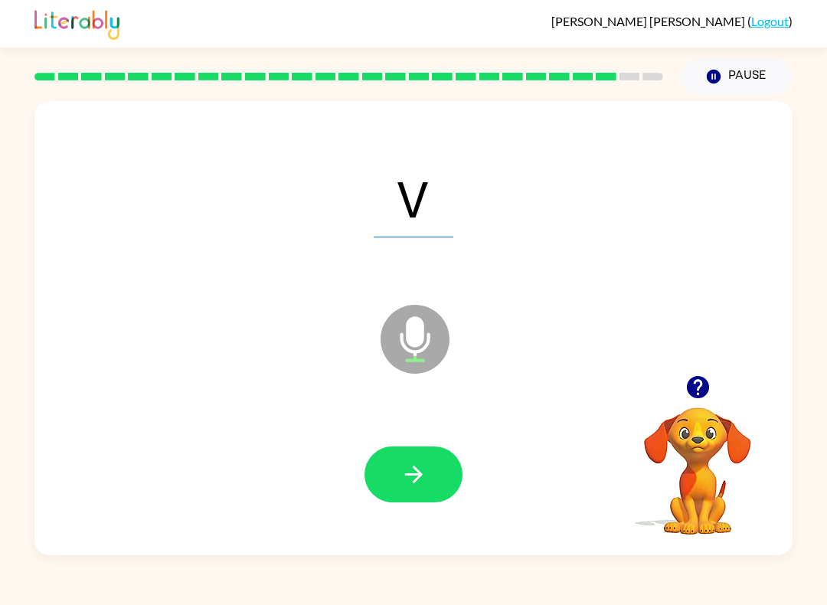
click at [410, 485] on icon "button" at bounding box center [413, 474] width 27 height 27
click at [439, 481] on button "button" at bounding box center [413, 474] width 98 height 56
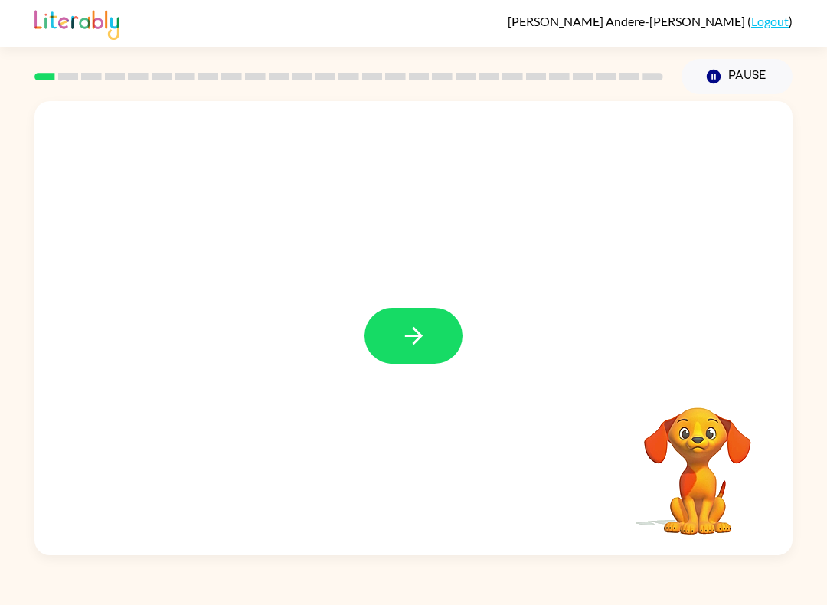
click at [423, 338] on icon "button" at bounding box center [413, 335] width 27 height 27
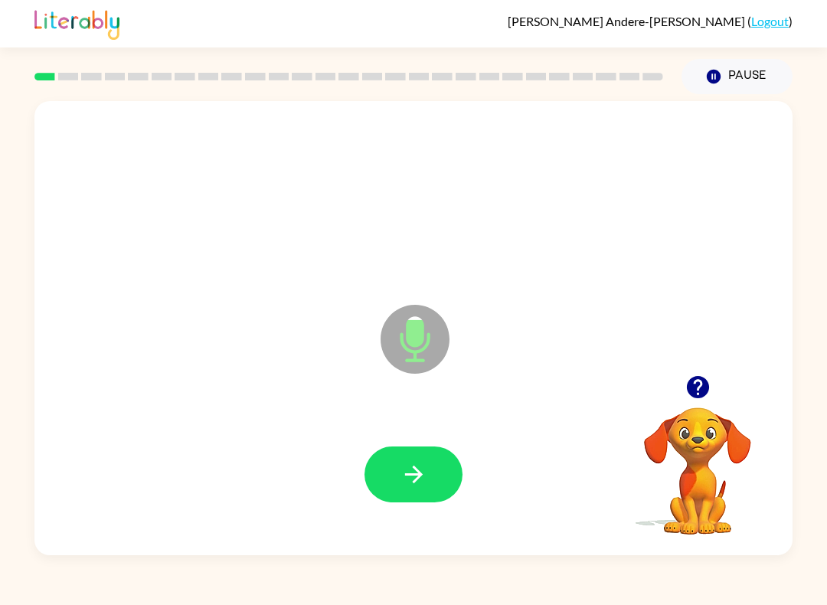
click at [389, 501] on button "button" at bounding box center [413, 474] width 98 height 56
click at [413, 478] on icon "button" at bounding box center [413, 474] width 27 height 27
click at [422, 468] on icon "button" at bounding box center [413, 474] width 27 height 27
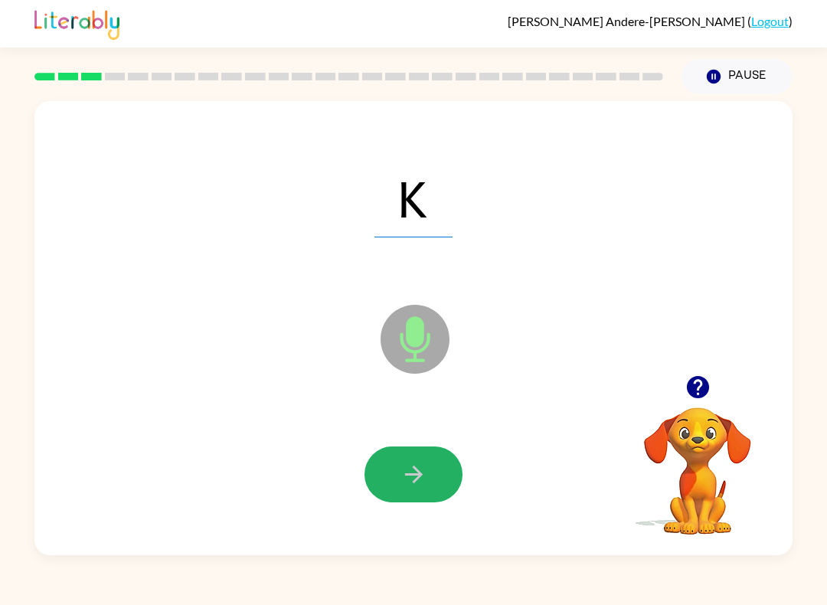
click at [425, 465] on icon "button" at bounding box center [413, 474] width 27 height 27
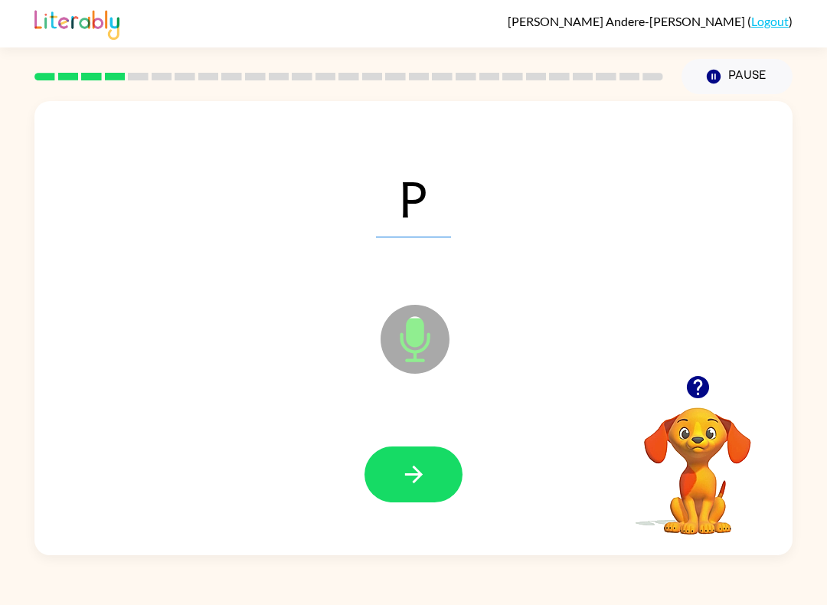
click at [423, 471] on icon "button" at bounding box center [413, 474] width 27 height 27
click at [415, 474] on icon "button" at bounding box center [413, 474] width 27 height 27
click at [427, 487] on button "button" at bounding box center [413, 474] width 98 height 56
click at [420, 478] on icon "button" at bounding box center [413, 474] width 27 height 27
click at [414, 469] on icon "button" at bounding box center [413, 474] width 18 height 18
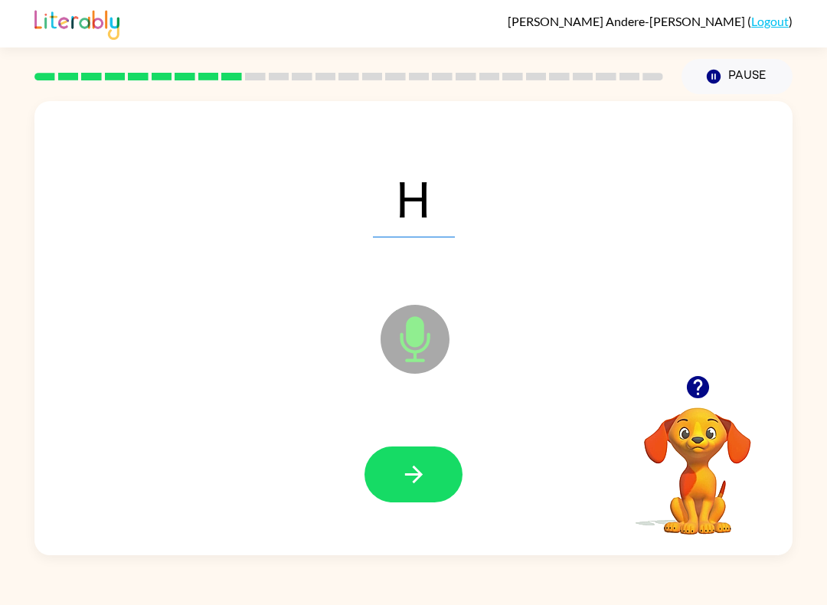
click at [421, 472] on icon "button" at bounding box center [413, 474] width 27 height 27
click at [439, 465] on button "button" at bounding box center [413, 474] width 98 height 56
click at [440, 465] on button "button" at bounding box center [413, 474] width 98 height 56
click at [414, 471] on icon "button" at bounding box center [413, 474] width 27 height 27
click at [423, 486] on icon "button" at bounding box center [413, 474] width 27 height 27
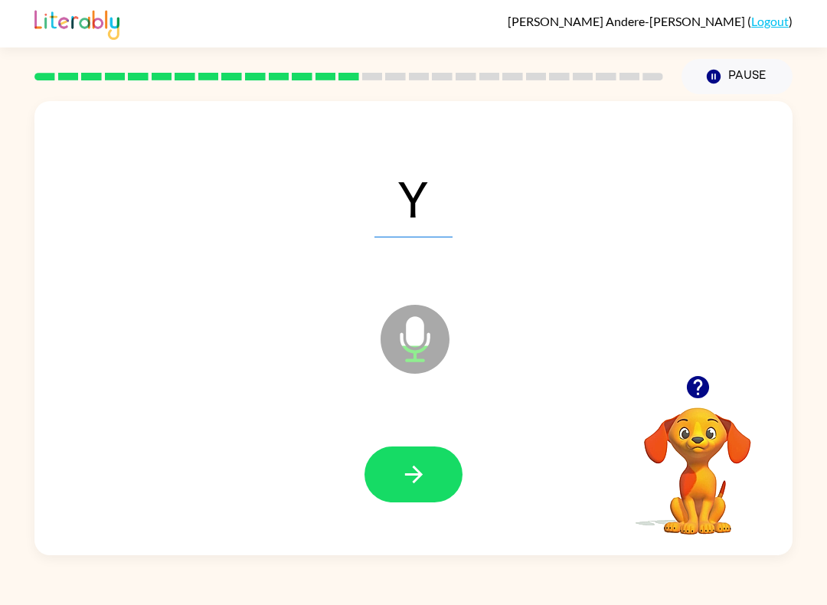
click at [419, 478] on icon "button" at bounding box center [413, 474] width 27 height 27
click at [413, 464] on icon "button" at bounding box center [413, 474] width 27 height 27
click at [449, 491] on button "button" at bounding box center [413, 474] width 98 height 56
click at [431, 461] on button "button" at bounding box center [413, 474] width 98 height 56
click at [414, 488] on icon "button" at bounding box center [413, 474] width 27 height 27
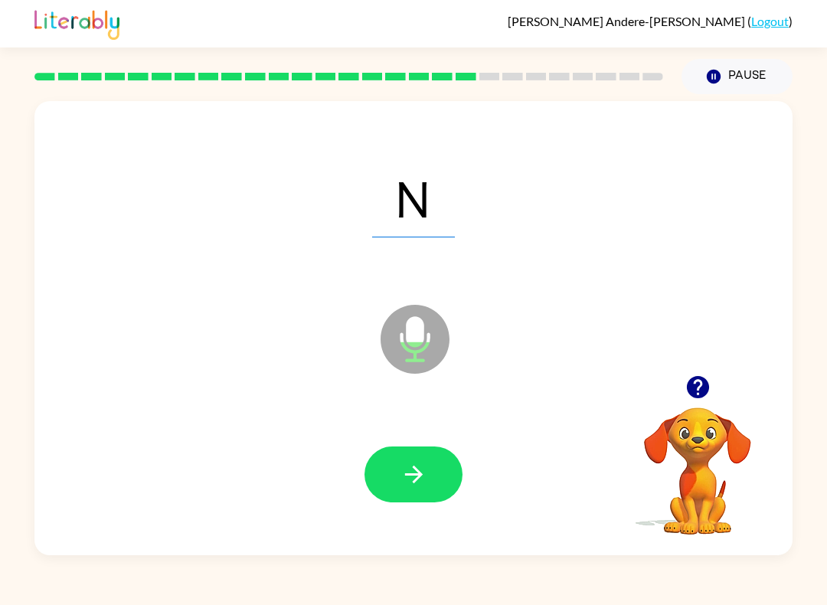
click at [427, 491] on button "button" at bounding box center [413, 474] width 98 height 56
click at [424, 468] on icon "button" at bounding box center [413, 474] width 27 height 27
click at [417, 475] on icon "button" at bounding box center [413, 474] width 18 height 18
click at [423, 485] on icon "button" at bounding box center [413, 474] width 27 height 27
click at [429, 493] on button "button" at bounding box center [413, 474] width 98 height 56
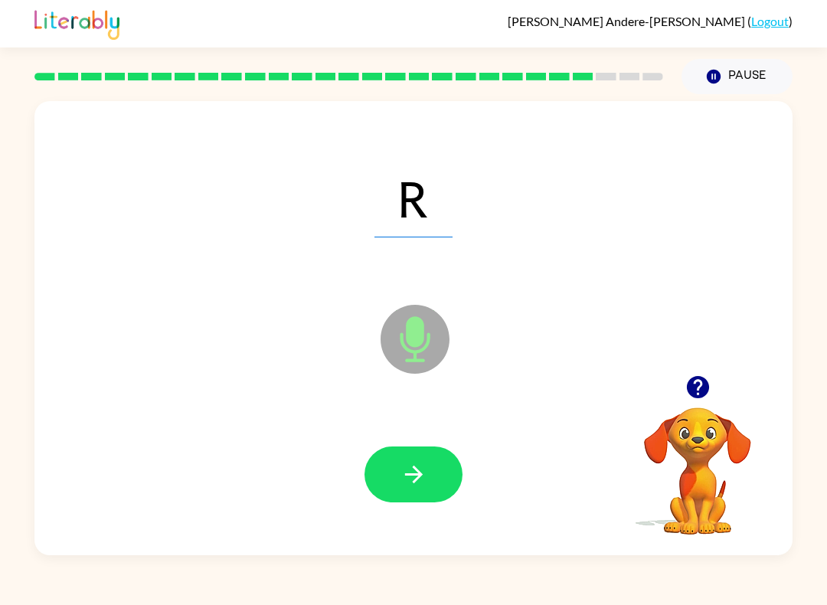
click at [424, 464] on icon "button" at bounding box center [413, 474] width 27 height 27
click at [407, 471] on icon "button" at bounding box center [413, 474] width 27 height 27
click at [426, 473] on icon "button" at bounding box center [413, 474] width 27 height 27
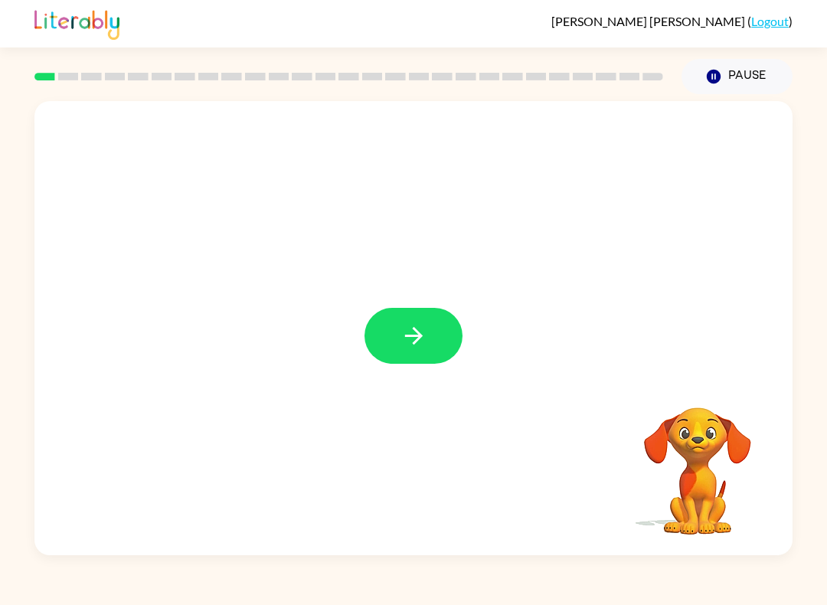
click at [428, 346] on button "button" at bounding box center [413, 336] width 98 height 56
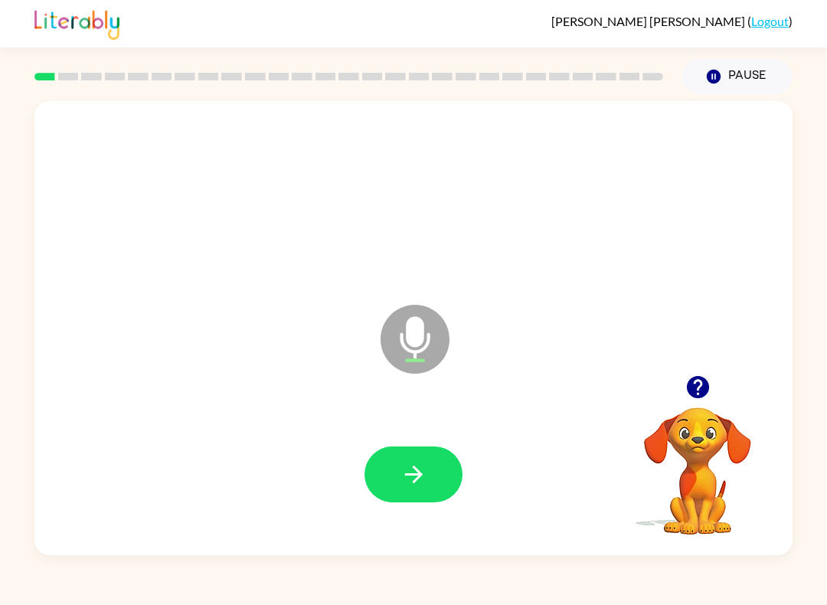
click at [437, 485] on button "button" at bounding box center [413, 474] width 98 height 56
click at [422, 469] on icon "button" at bounding box center [413, 474] width 27 height 27
click at [442, 469] on button "button" at bounding box center [413, 474] width 98 height 56
click at [435, 482] on button "button" at bounding box center [413, 474] width 98 height 56
click at [431, 470] on button "button" at bounding box center [413, 474] width 98 height 56
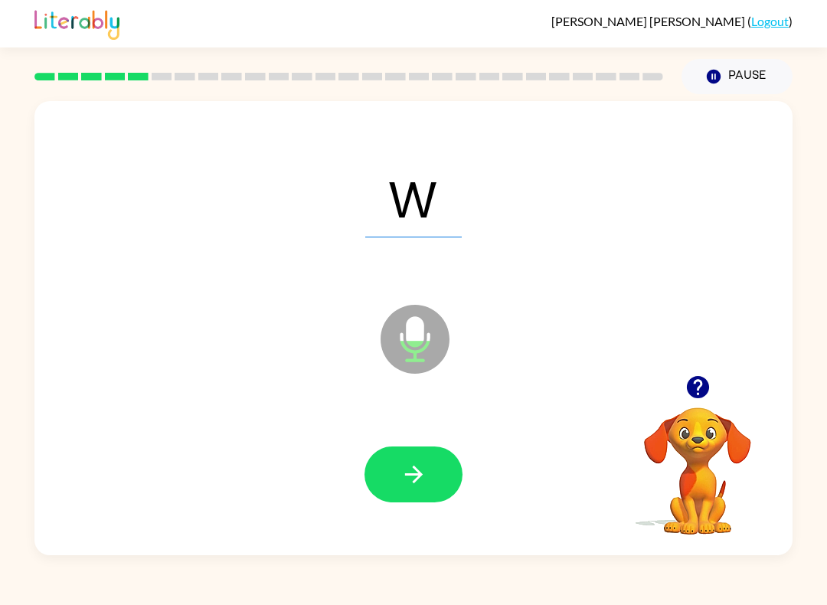
click at [453, 474] on button "button" at bounding box center [413, 474] width 98 height 56
click at [445, 476] on button "button" at bounding box center [413, 474] width 98 height 56
click at [445, 483] on button "button" at bounding box center [413, 474] width 98 height 56
click at [436, 475] on button "button" at bounding box center [413, 474] width 98 height 56
click at [429, 477] on button "button" at bounding box center [413, 474] width 98 height 56
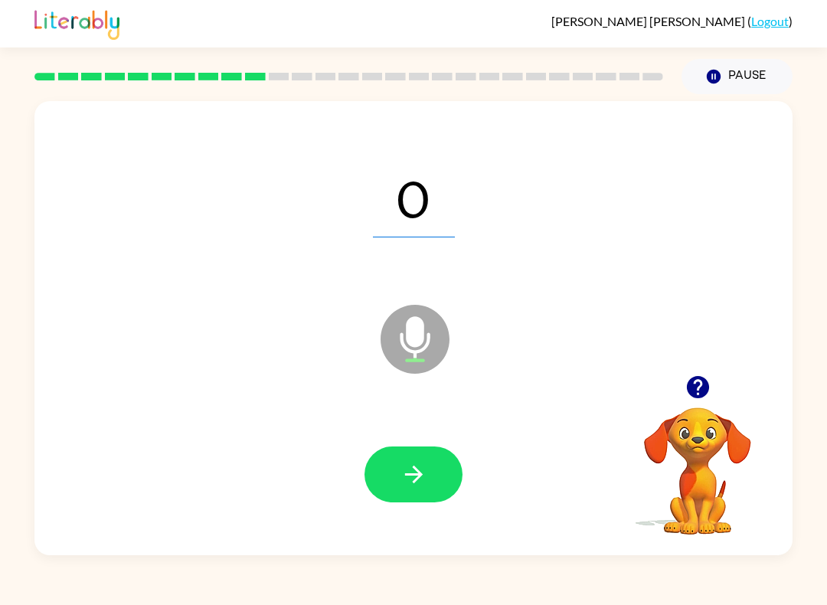
click at [436, 480] on button "button" at bounding box center [413, 474] width 98 height 56
click at [432, 477] on button "button" at bounding box center [413, 474] width 98 height 56
click at [435, 477] on button "button" at bounding box center [413, 474] width 98 height 56
click at [442, 468] on button "button" at bounding box center [413, 474] width 98 height 56
click at [423, 473] on icon "button" at bounding box center [413, 474] width 27 height 27
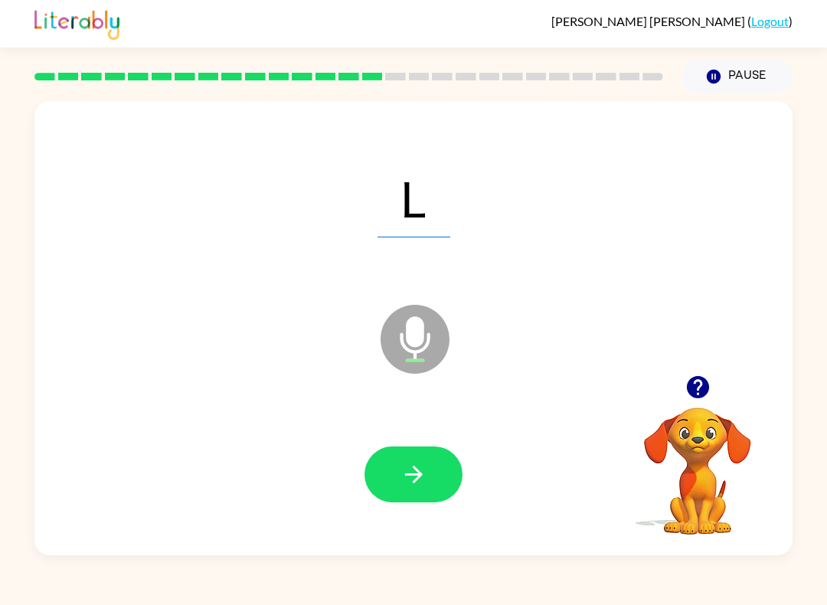
click at [418, 472] on icon "button" at bounding box center [413, 474] width 18 height 18
click at [422, 485] on icon "button" at bounding box center [413, 474] width 27 height 27
click at [444, 473] on button "button" at bounding box center [413, 474] width 98 height 56
click at [428, 479] on button "button" at bounding box center [413, 474] width 98 height 56
click at [426, 473] on icon "button" at bounding box center [413, 474] width 27 height 27
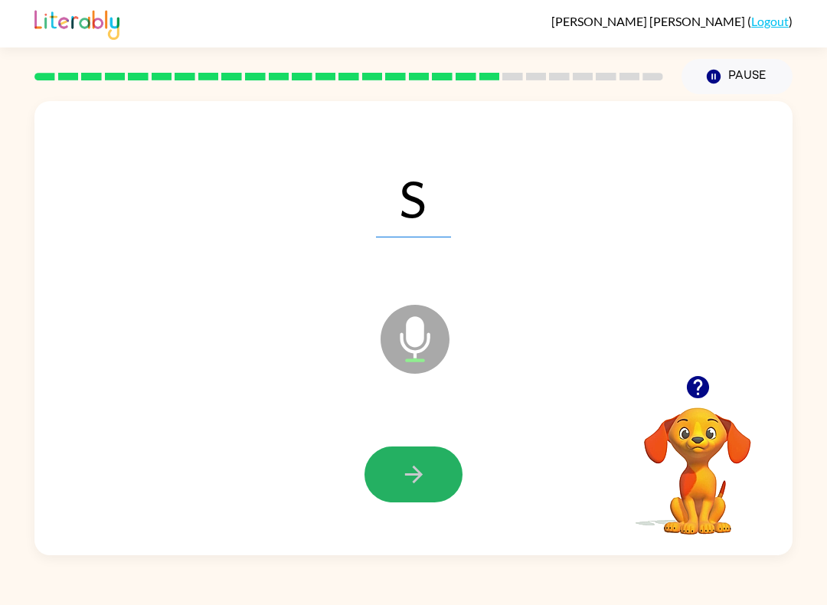
click at [426, 462] on icon "button" at bounding box center [413, 474] width 27 height 27
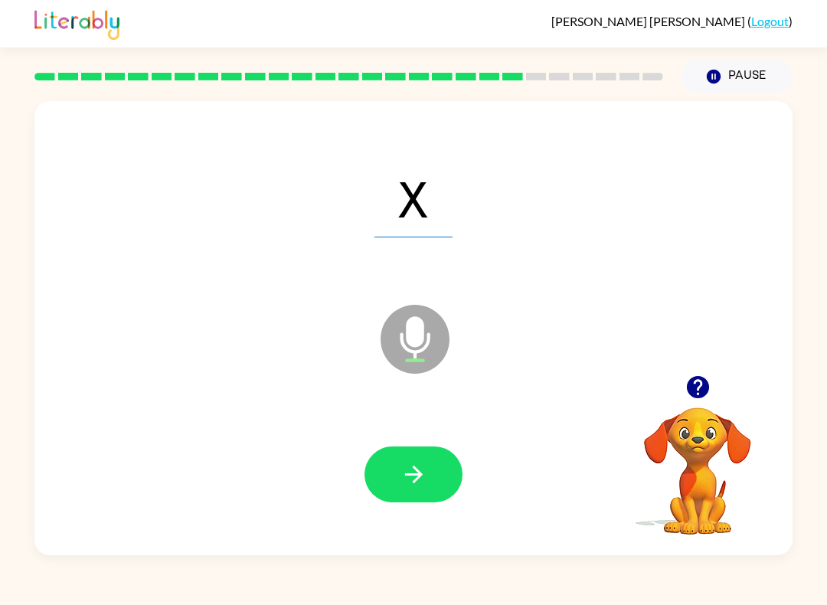
click at [434, 485] on button "button" at bounding box center [413, 474] width 98 height 56
click at [432, 478] on button "button" at bounding box center [413, 474] width 98 height 56
click at [435, 473] on button "button" at bounding box center [413, 474] width 98 height 56
click at [435, 464] on button "button" at bounding box center [413, 474] width 98 height 56
click at [432, 462] on button "button" at bounding box center [413, 474] width 98 height 56
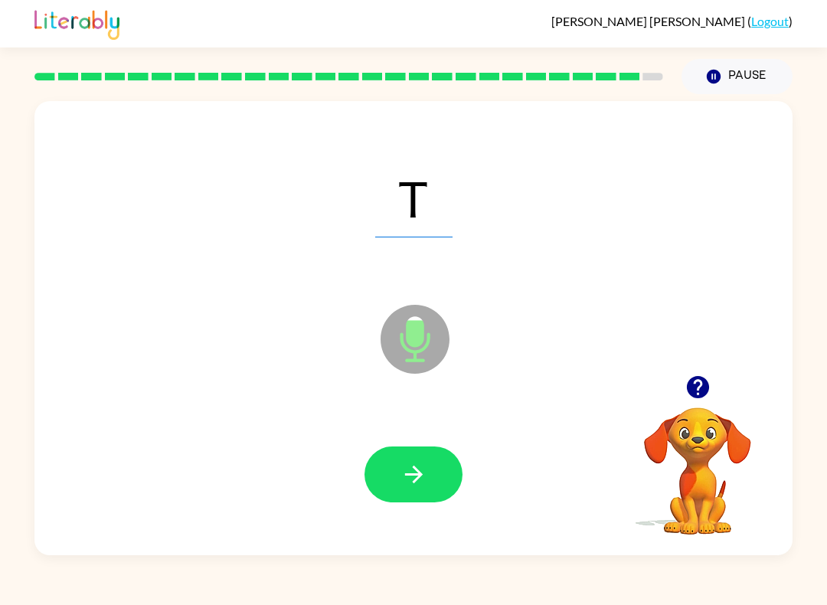
click at [425, 479] on icon "button" at bounding box center [413, 474] width 27 height 27
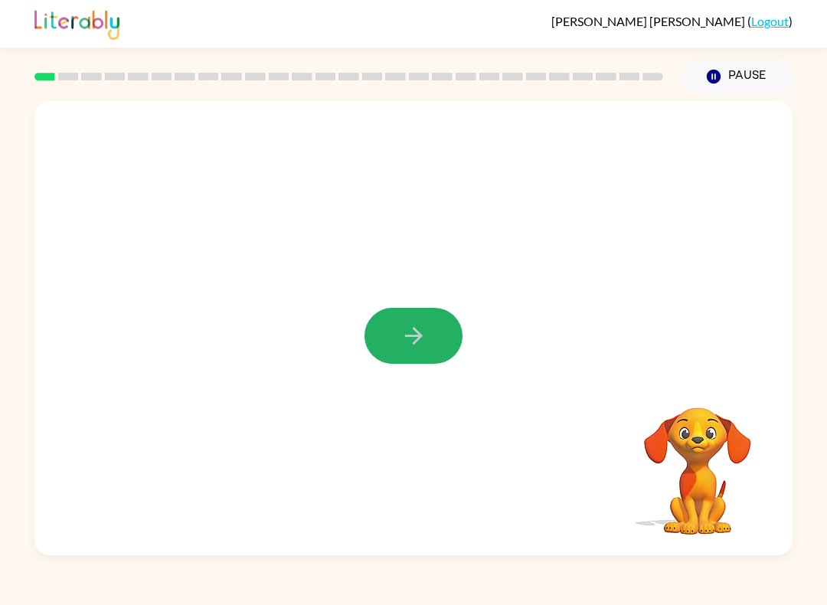
click at [414, 331] on icon "button" at bounding box center [413, 335] width 27 height 27
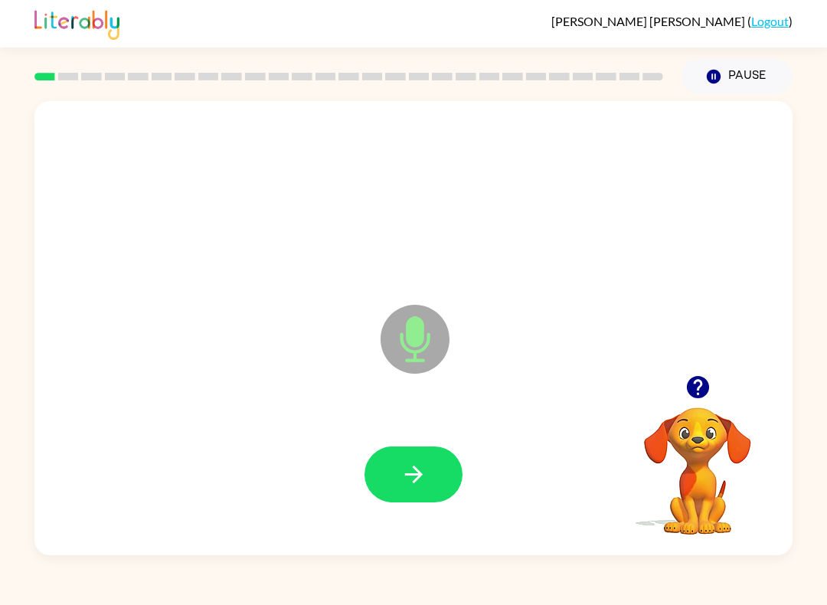
click at [422, 460] on button "button" at bounding box center [413, 474] width 98 height 56
click at [416, 491] on button "button" at bounding box center [413, 474] width 98 height 56
click at [349, 599] on div "[PERSON_NAME]-[PERSON_NAME] ( Logout ) Pause Pause F Microphone The Microphone …" at bounding box center [413, 302] width 827 height 605
click at [423, 469] on icon "button" at bounding box center [413, 474] width 27 height 27
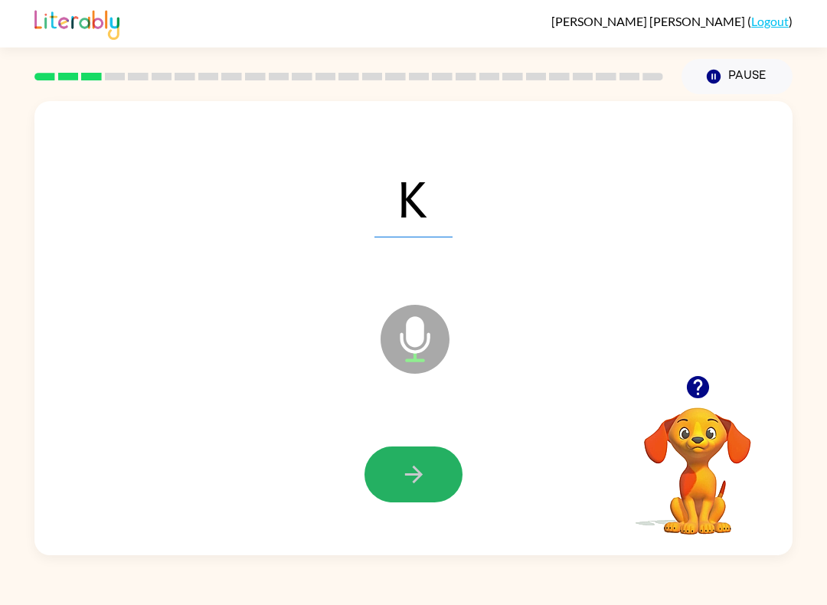
click at [416, 464] on icon "button" at bounding box center [413, 474] width 27 height 27
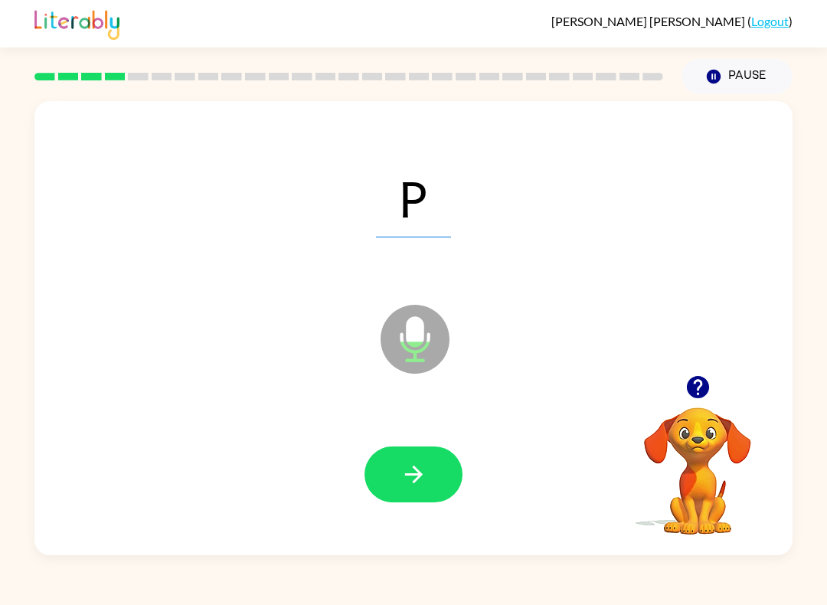
click at [437, 472] on button "button" at bounding box center [413, 474] width 98 height 56
click at [404, 465] on icon "button" at bounding box center [413, 474] width 27 height 27
click at [407, 455] on button "button" at bounding box center [413, 474] width 98 height 56
click at [398, 464] on button "button" at bounding box center [413, 474] width 98 height 56
click at [413, 475] on icon "button" at bounding box center [413, 474] width 18 height 18
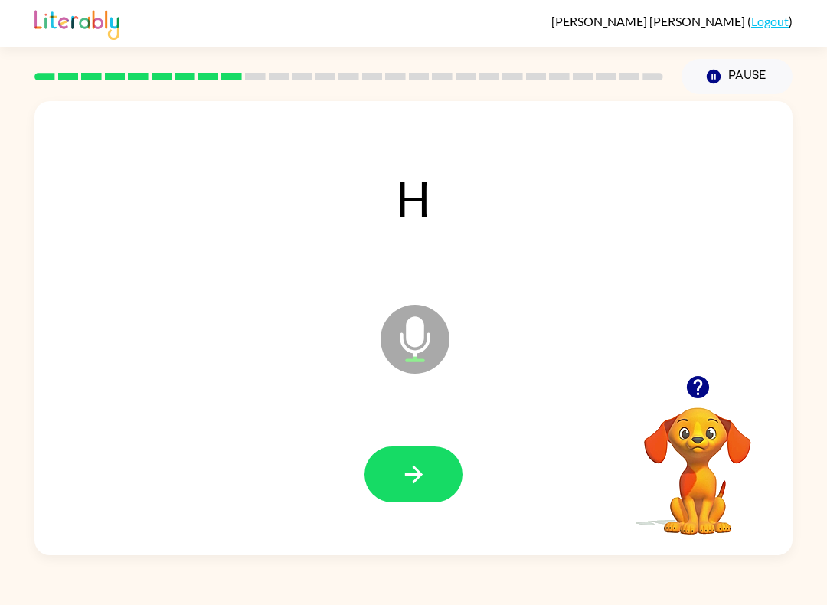
click at [413, 468] on icon "button" at bounding box center [413, 474] width 18 height 18
click at [391, 474] on button "button" at bounding box center [413, 474] width 98 height 56
click at [427, 480] on button "button" at bounding box center [413, 474] width 98 height 56
click at [427, 469] on button "button" at bounding box center [413, 474] width 98 height 56
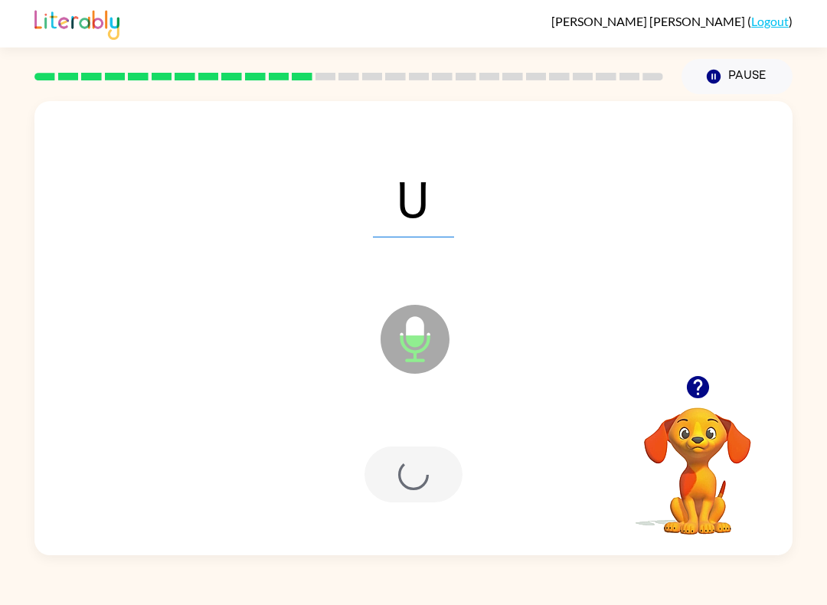
click at [427, 469] on div at bounding box center [413, 474] width 98 height 56
click at [423, 507] on div at bounding box center [413, 474] width 727 height 131
click at [419, 490] on div at bounding box center [413, 474] width 98 height 56
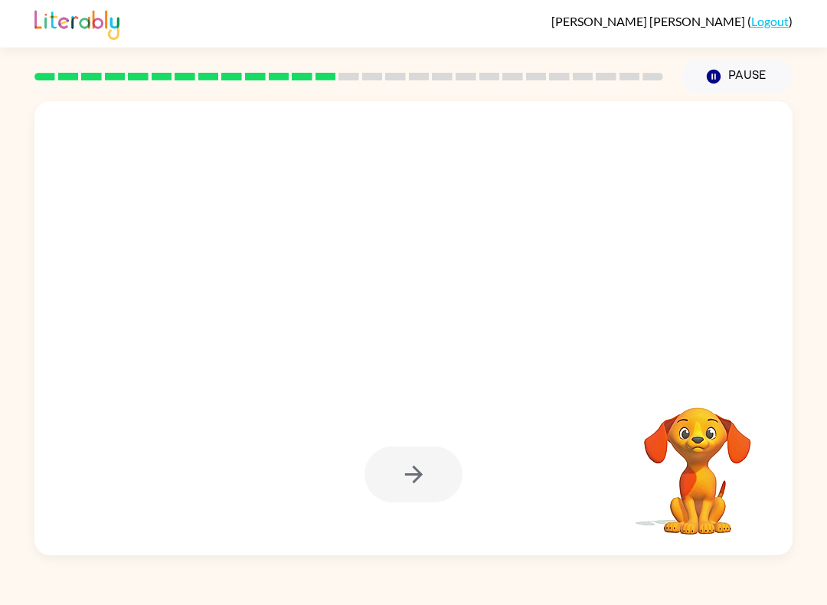
click at [418, 462] on div at bounding box center [413, 474] width 98 height 56
click at [409, 481] on div at bounding box center [413, 474] width 98 height 56
click at [412, 467] on div at bounding box center [413, 474] width 98 height 56
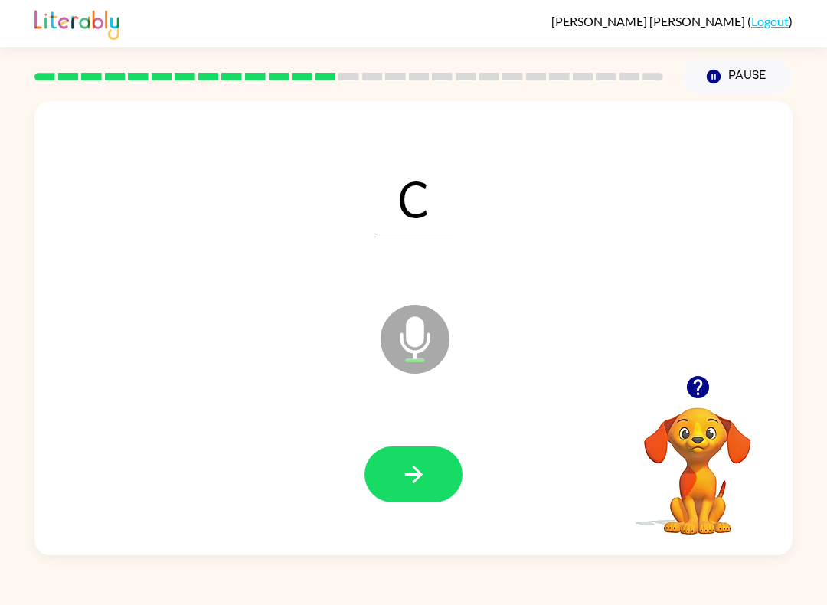
click at [453, 516] on div at bounding box center [413, 474] width 727 height 131
click at [426, 478] on icon "button" at bounding box center [413, 474] width 27 height 27
click at [420, 465] on icon "button" at bounding box center [413, 474] width 27 height 27
click at [398, 467] on button "button" at bounding box center [413, 474] width 98 height 56
click at [398, 477] on button "button" at bounding box center [413, 474] width 98 height 56
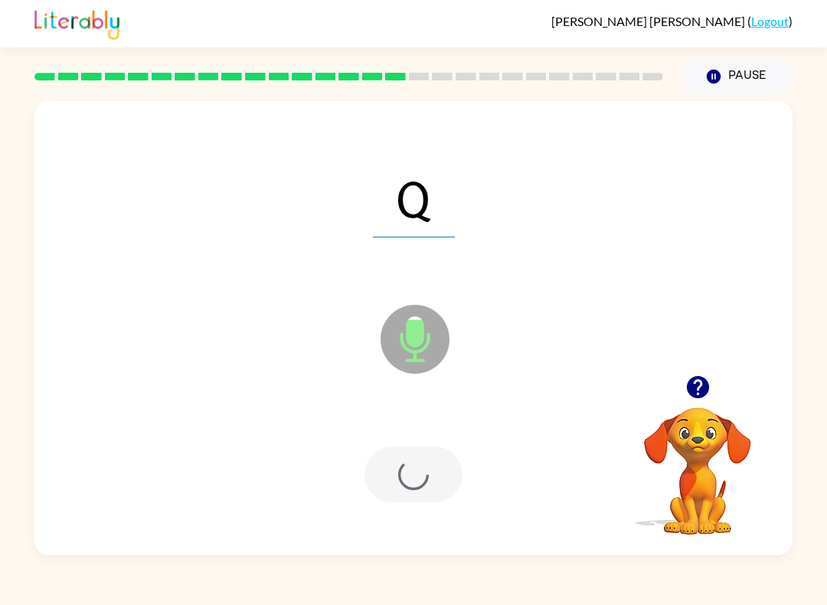
click at [397, 476] on div at bounding box center [413, 474] width 98 height 56
click at [420, 465] on div at bounding box center [413, 474] width 98 height 56
click at [416, 465] on div at bounding box center [413, 474] width 98 height 56
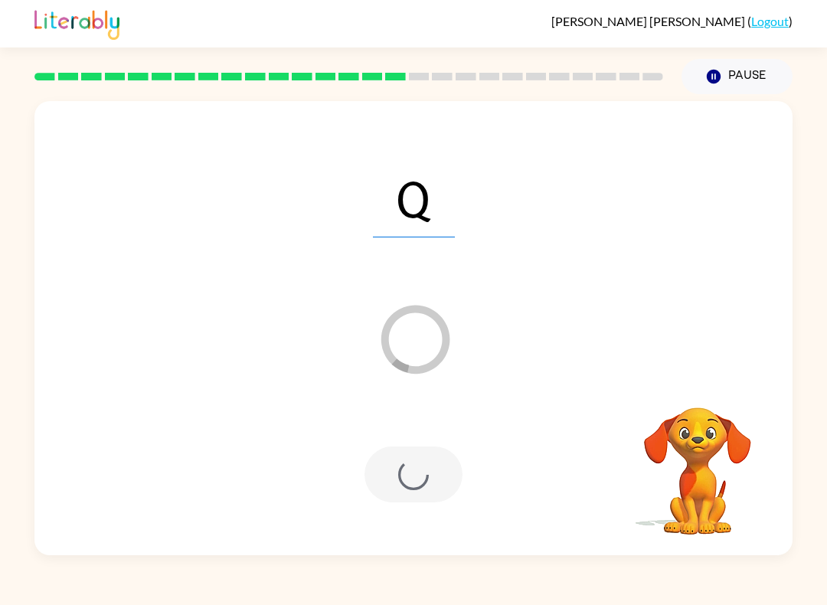
click at [418, 463] on div at bounding box center [413, 474] width 98 height 56
click at [414, 475] on div at bounding box center [413, 474] width 98 height 56
click at [413, 475] on div at bounding box center [413, 474] width 98 height 56
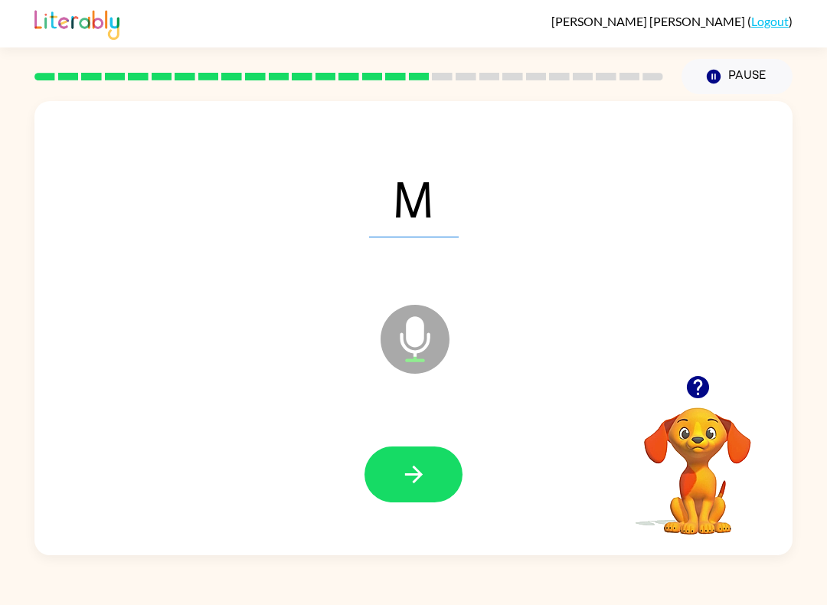
click at [393, 473] on button "button" at bounding box center [413, 474] width 98 height 56
click at [416, 490] on button "button" at bounding box center [413, 474] width 98 height 56
click at [422, 449] on button "button" at bounding box center [413, 474] width 98 height 56
click at [391, 441] on div at bounding box center [413, 474] width 727 height 131
click at [391, 440] on div at bounding box center [413, 474] width 727 height 131
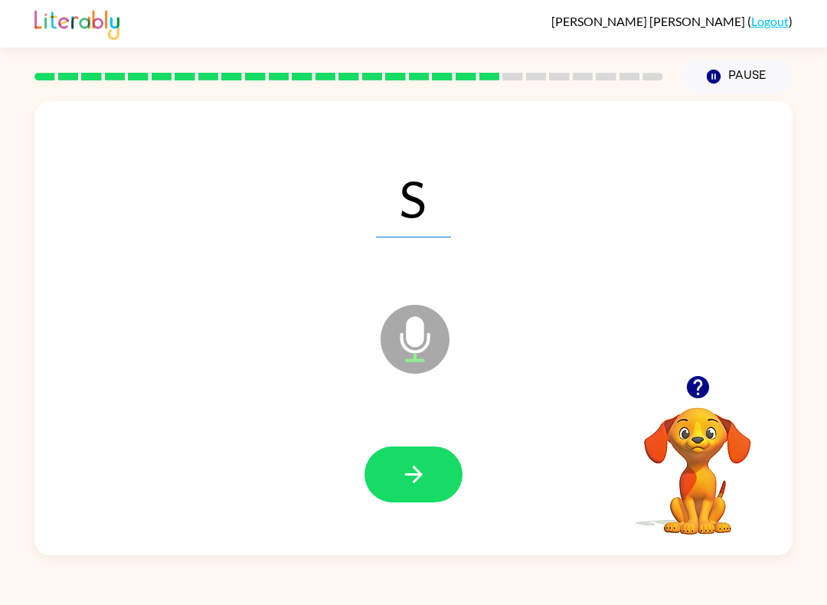
click at [416, 477] on icon "button" at bounding box center [413, 474] width 27 height 27
click at [416, 476] on div at bounding box center [413, 474] width 98 height 56
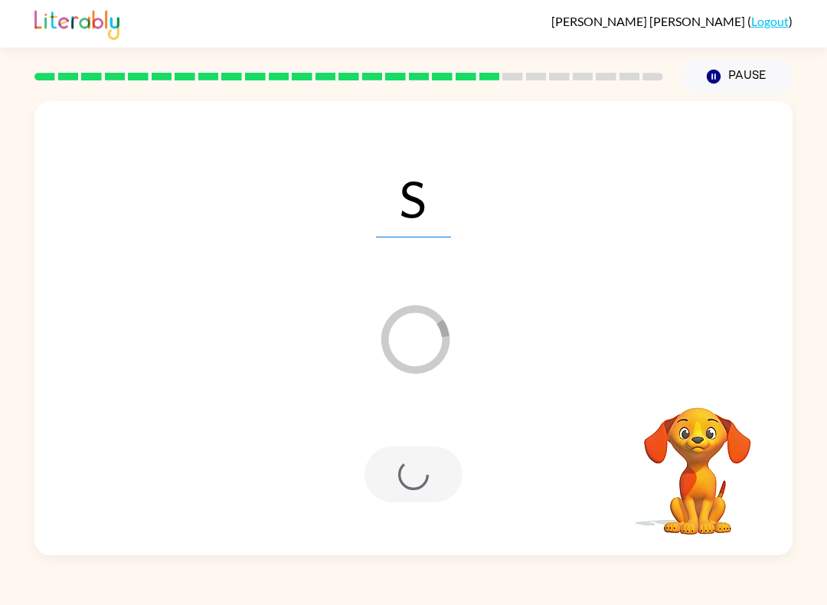
click at [419, 472] on div at bounding box center [413, 474] width 98 height 56
click at [405, 478] on div at bounding box center [413, 474] width 98 height 56
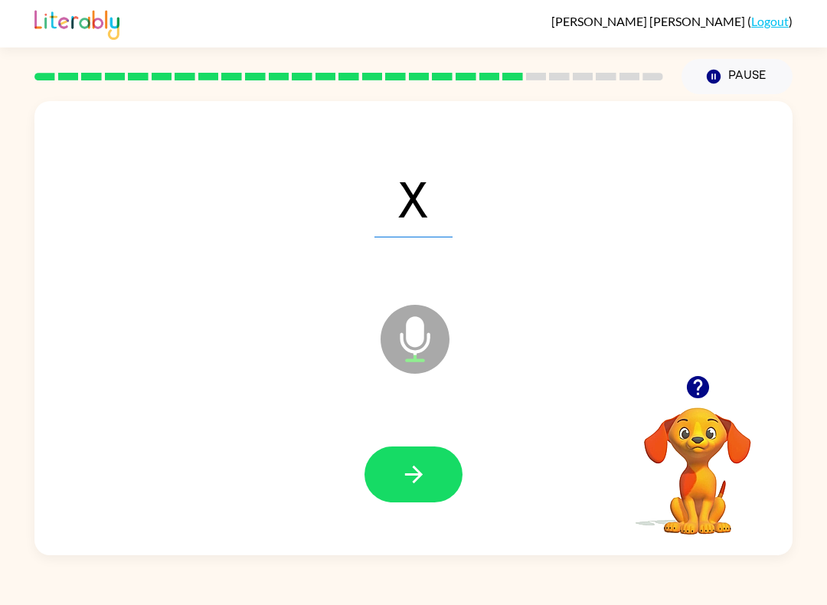
click at [397, 448] on button "button" at bounding box center [413, 474] width 98 height 56
click at [429, 473] on button "button" at bounding box center [413, 474] width 98 height 56
click at [408, 502] on button "button" at bounding box center [413, 474] width 98 height 56
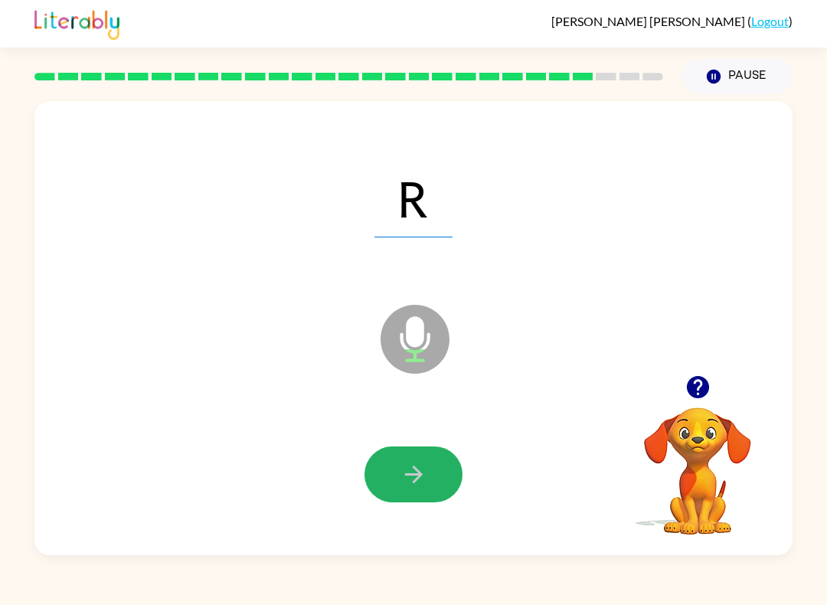
click at [395, 486] on button "button" at bounding box center [413, 474] width 98 height 56
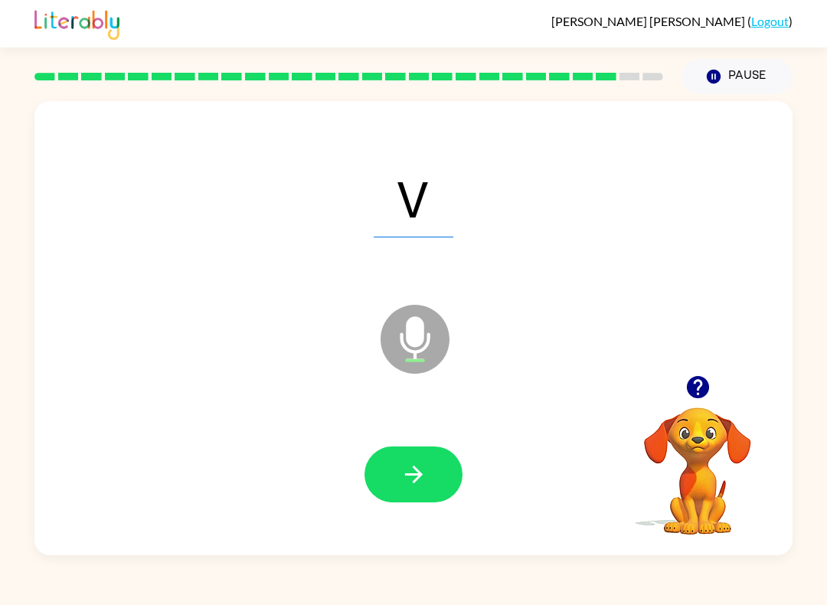
click at [404, 474] on icon "button" at bounding box center [413, 474] width 27 height 27
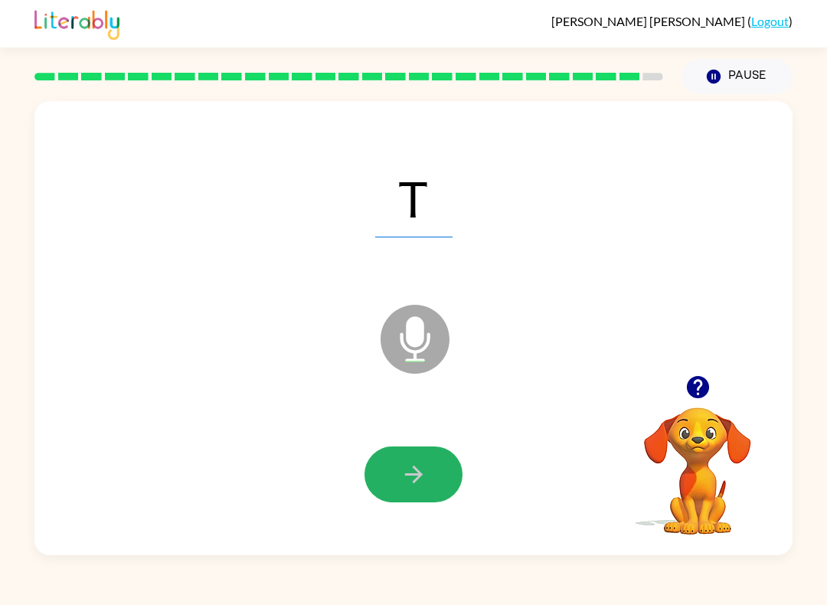
click at [427, 479] on button "button" at bounding box center [413, 474] width 98 height 56
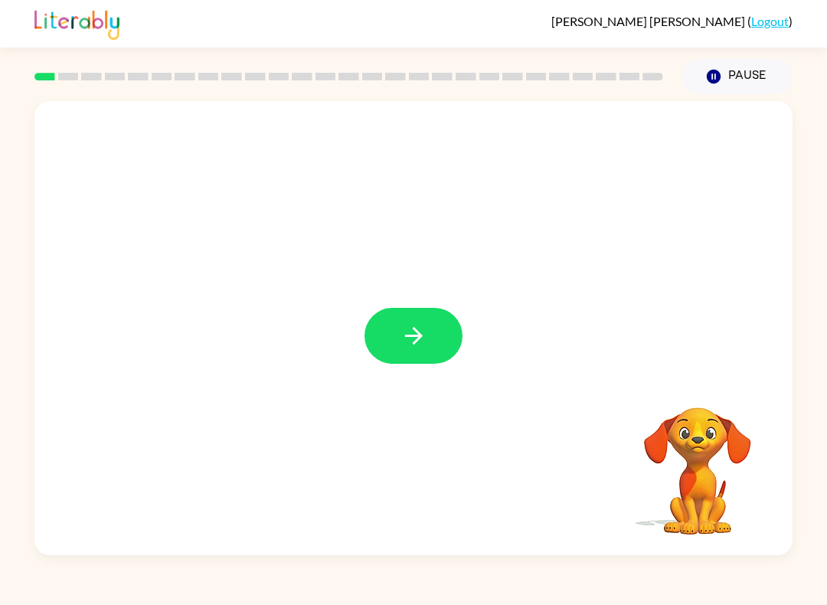
click at [410, 335] on icon "button" at bounding box center [413, 335] width 27 height 27
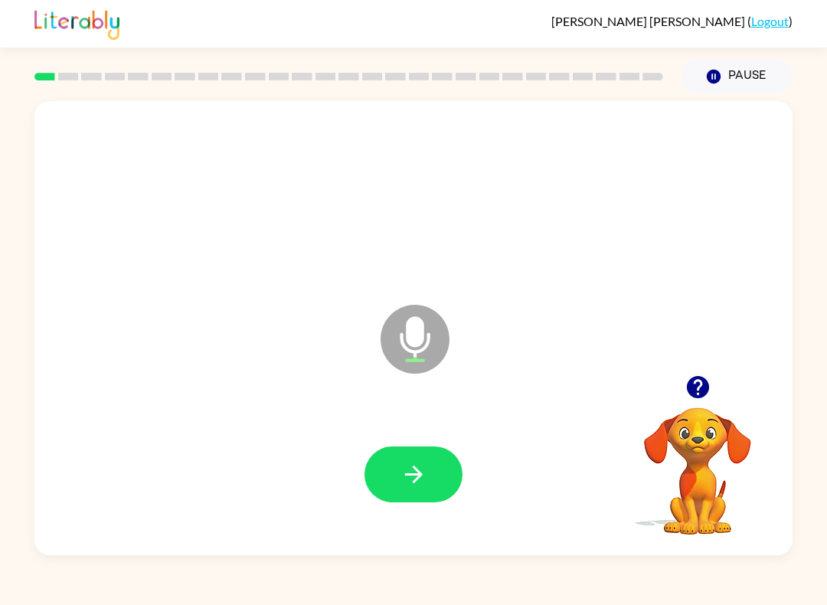
click at [421, 451] on button "button" at bounding box center [413, 474] width 98 height 56
click at [429, 472] on button "button" at bounding box center [413, 474] width 98 height 56
click at [406, 495] on button "button" at bounding box center [413, 474] width 98 height 56
click at [435, 469] on button "button" at bounding box center [413, 474] width 98 height 56
click at [444, 457] on button "button" at bounding box center [413, 474] width 98 height 56
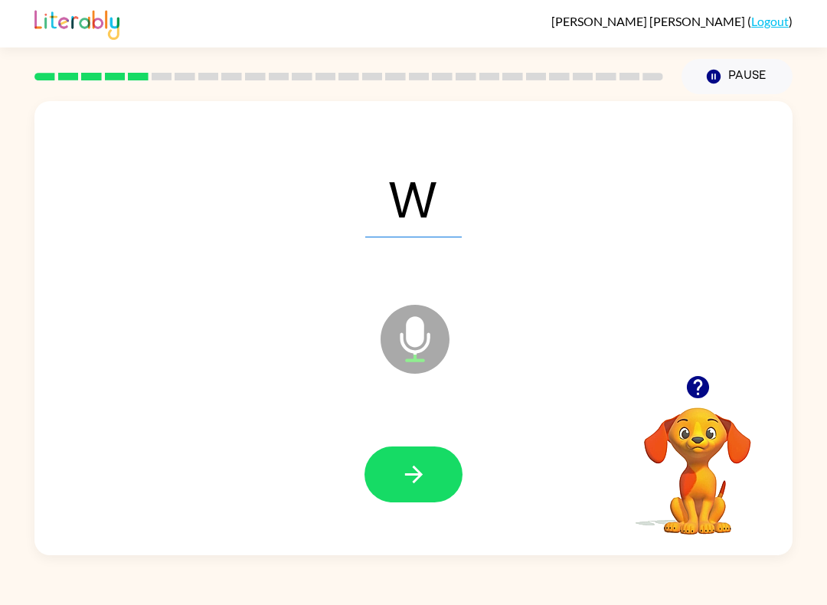
click at [420, 493] on button "button" at bounding box center [413, 474] width 98 height 56
click at [427, 472] on div at bounding box center [413, 474] width 98 height 56
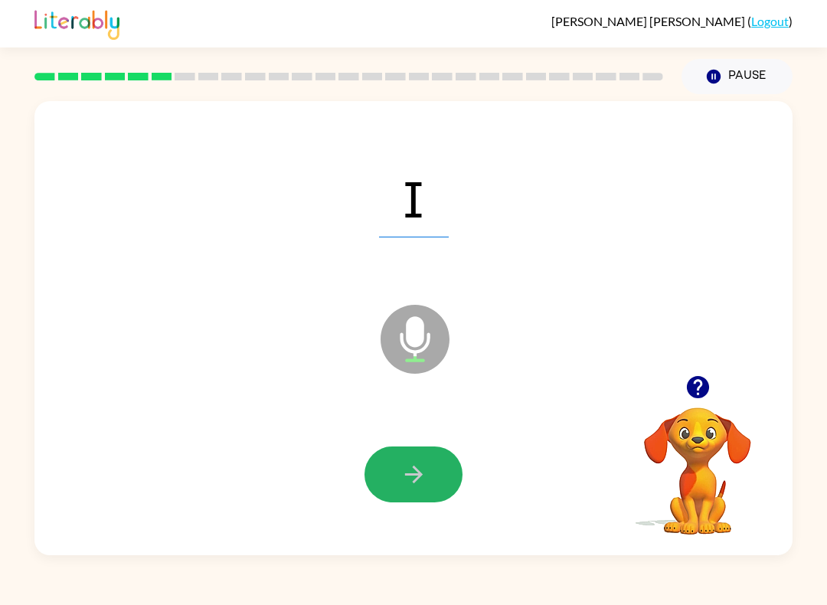
click at [449, 467] on button "button" at bounding box center [413, 474] width 98 height 56
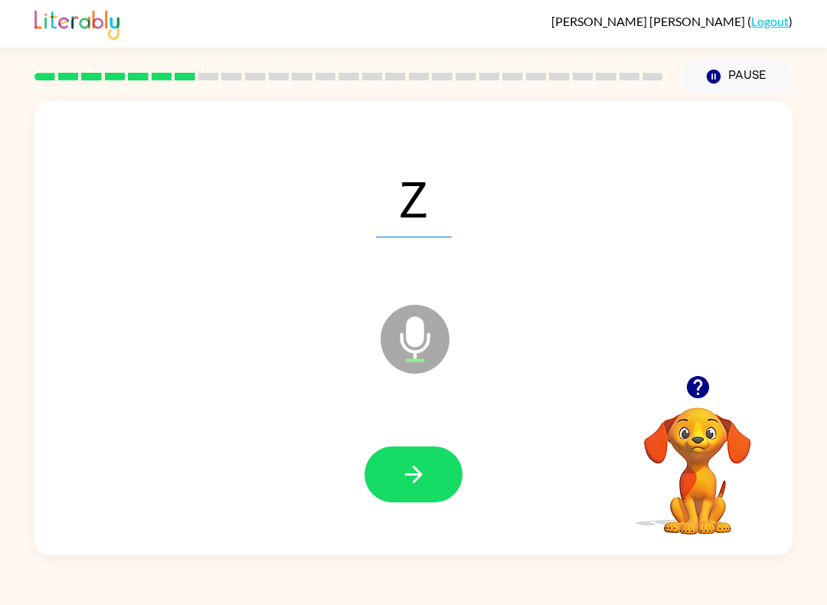
click at [442, 461] on button "button" at bounding box center [413, 474] width 98 height 56
click at [445, 464] on button "button" at bounding box center [413, 474] width 98 height 56
click at [445, 442] on div at bounding box center [413, 474] width 727 height 131
click at [439, 469] on button "button" at bounding box center [413, 474] width 98 height 56
click at [439, 468] on button "button" at bounding box center [413, 474] width 98 height 56
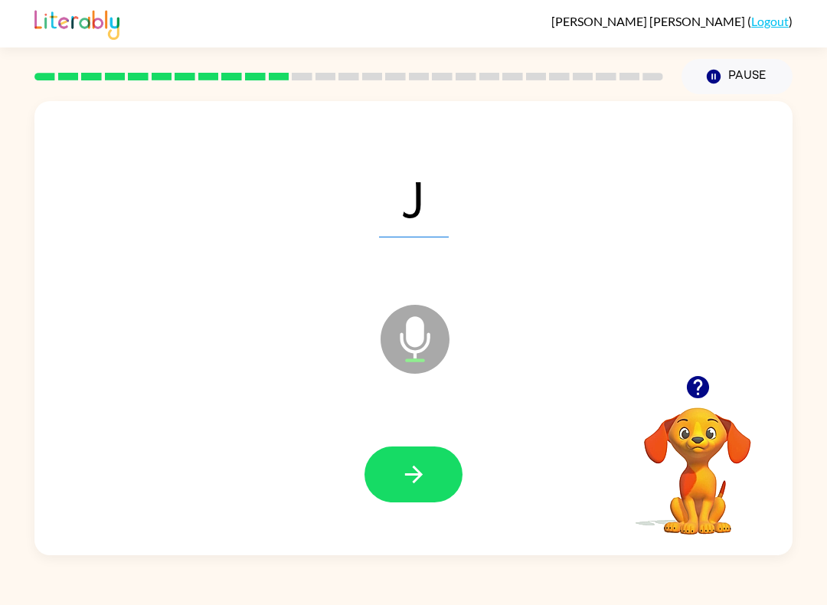
click at [441, 464] on button "button" at bounding box center [413, 474] width 98 height 56
click at [445, 464] on button "button" at bounding box center [413, 474] width 98 height 56
click at [443, 465] on button "button" at bounding box center [413, 474] width 98 height 56
click at [437, 462] on button "button" at bounding box center [413, 474] width 98 height 56
click at [440, 475] on button "button" at bounding box center [413, 474] width 98 height 56
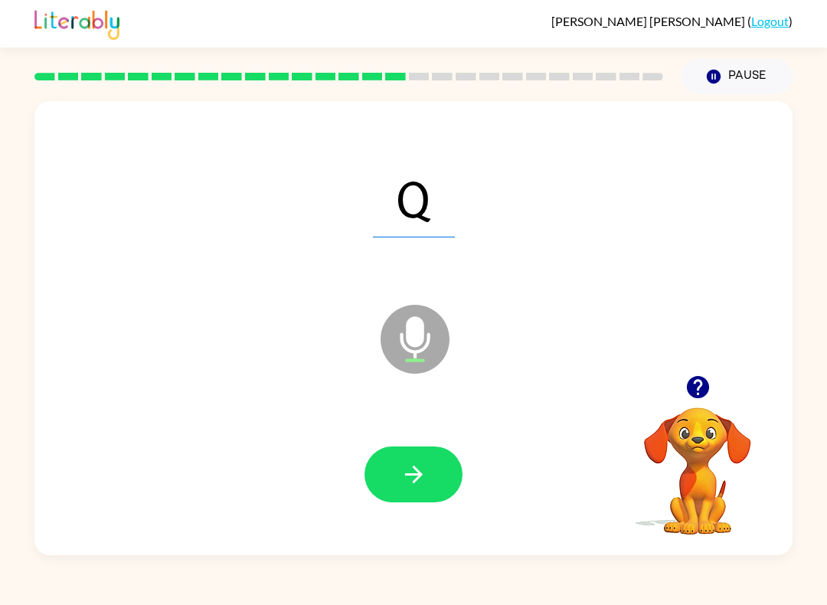
click at [433, 472] on button "button" at bounding box center [413, 474] width 98 height 56
click at [436, 474] on button "button" at bounding box center [413, 474] width 98 height 56
click at [437, 478] on button "button" at bounding box center [413, 474] width 98 height 56
click at [435, 472] on button "button" at bounding box center [413, 474] width 98 height 56
click at [436, 472] on button "button" at bounding box center [413, 474] width 98 height 56
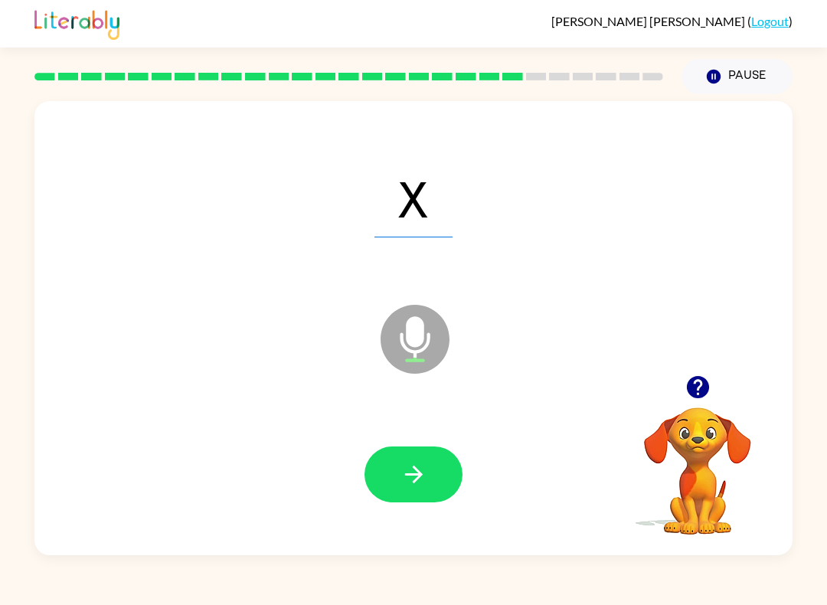
click at [442, 469] on button "button" at bounding box center [413, 474] width 98 height 56
click at [438, 478] on button "button" at bounding box center [413, 474] width 98 height 56
click at [439, 468] on button "button" at bounding box center [413, 474] width 98 height 56
click at [428, 477] on button "button" at bounding box center [413, 474] width 98 height 56
click at [436, 462] on button "button" at bounding box center [413, 474] width 98 height 56
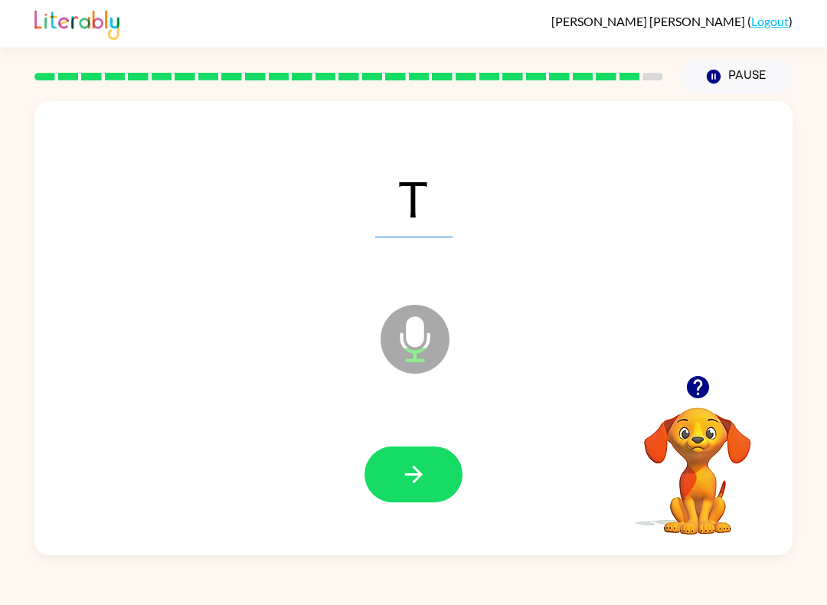
click at [432, 471] on button "button" at bounding box center [413, 474] width 98 height 56
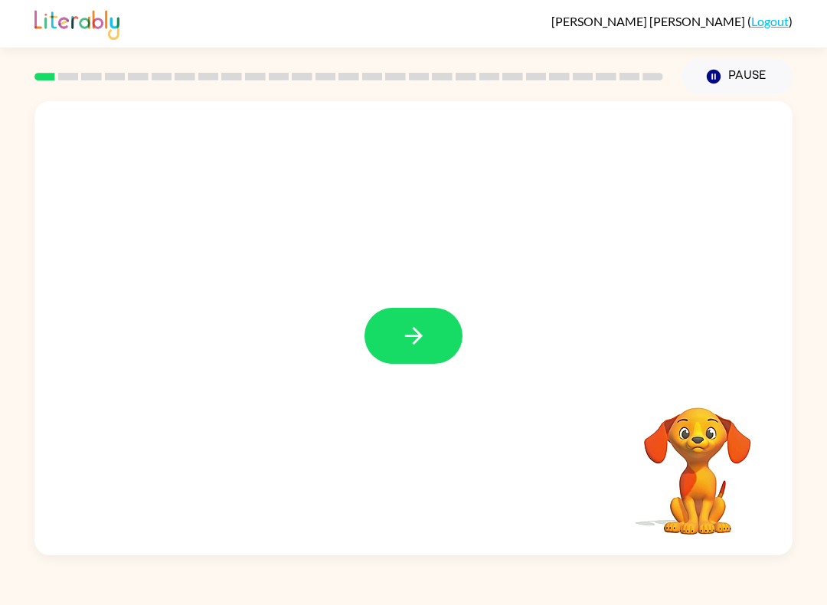
click at [436, 318] on button "button" at bounding box center [413, 336] width 98 height 56
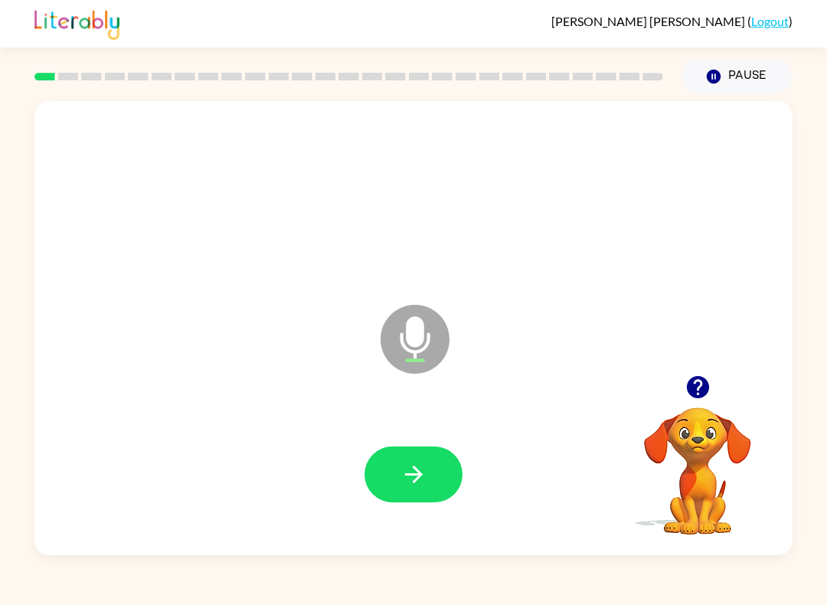
click at [436, 484] on button "button" at bounding box center [413, 474] width 98 height 56
click at [432, 476] on button "button" at bounding box center [413, 474] width 98 height 56
click at [439, 465] on button "button" at bounding box center [413, 474] width 98 height 56
click at [432, 458] on button "button" at bounding box center [413, 474] width 98 height 56
click at [424, 480] on icon "button" at bounding box center [413, 474] width 27 height 27
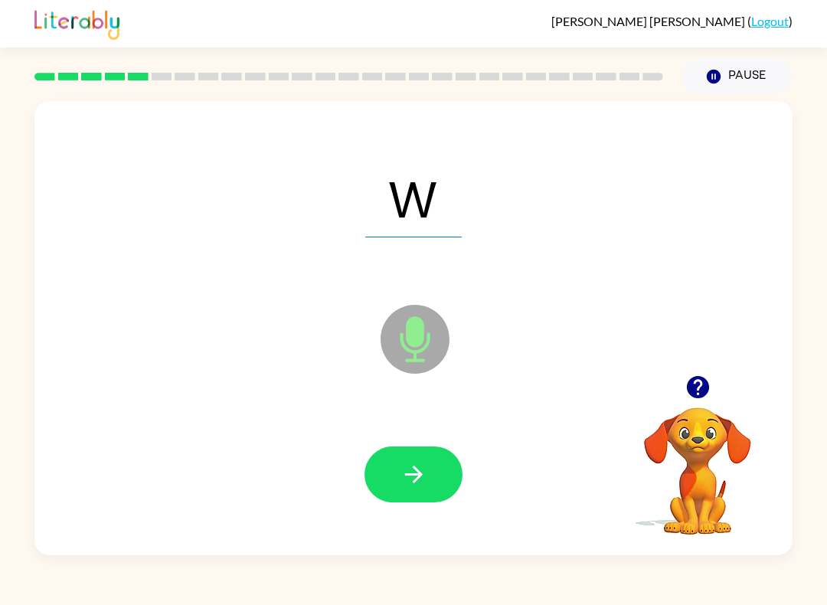
click at [418, 475] on icon "button" at bounding box center [413, 474] width 18 height 18
click at [425, 484] on icon "button" at bounding box center [413, 474] width 27 height 27
click at [426, 478] on icon "button" at bounding box center [413, 474] width 27 height 27
click at [425, 486] on icon "button" at bounding box center [413, 474] width 27 height 27
click at [431, 466] on button "button" at bounding box center [413, 474] width 98 height 56
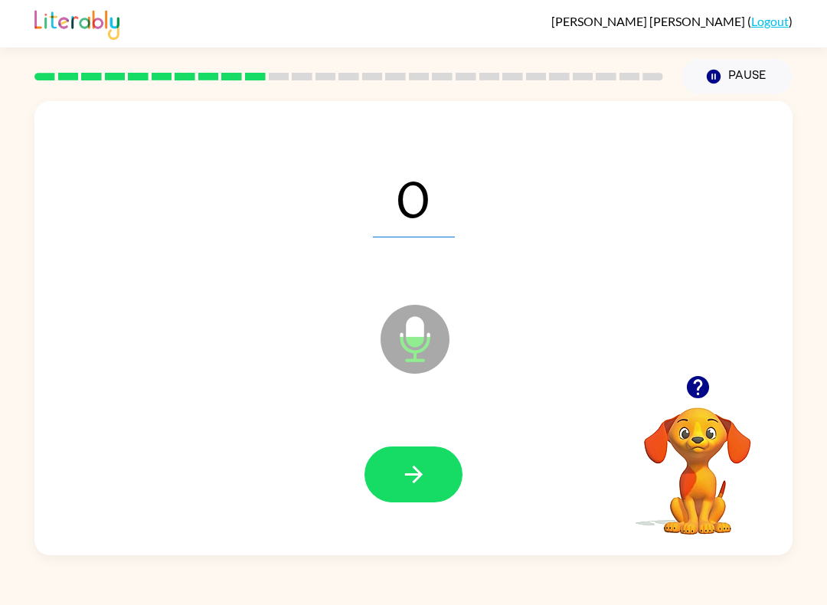
click at [412, 475] on icon "button" at bounding box center [413, 474] width 18 height 18
click at [416, 475] on icon "button" at bounding box center [413, 474] width 18 height 18
click at [409, 478] on icon "button" at bounding box center [413, 474] width 27 height 27
click at [416, 469] on icon "button" at bounding box center [413, 474] width 18 height 18
click at [423, 461] on button "button" at bounding box center [413, 474] width 98 height 56
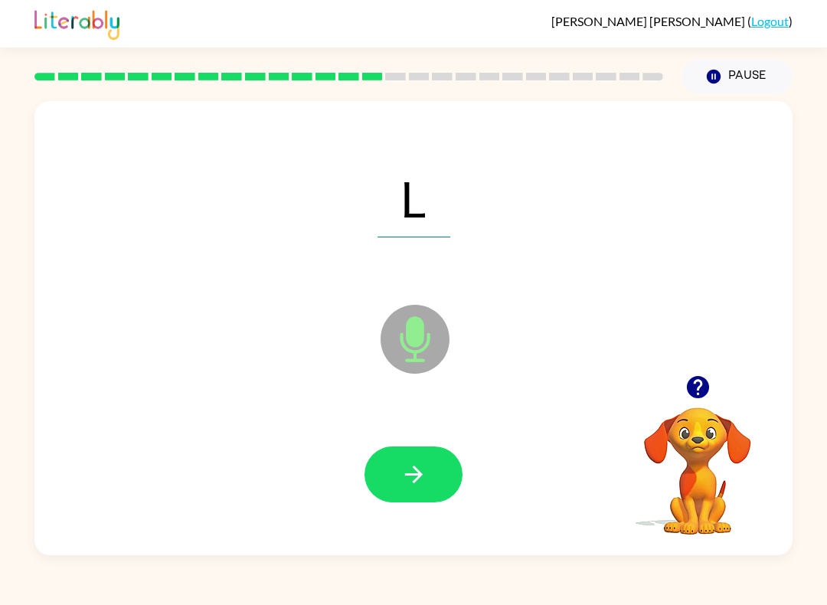
click at [415, 469] on icon "button" at bounding box center [413, 474] width 18 height 18
click at [414, 466] on icon "button" at bounding box center [413, 474] width 27 height 27
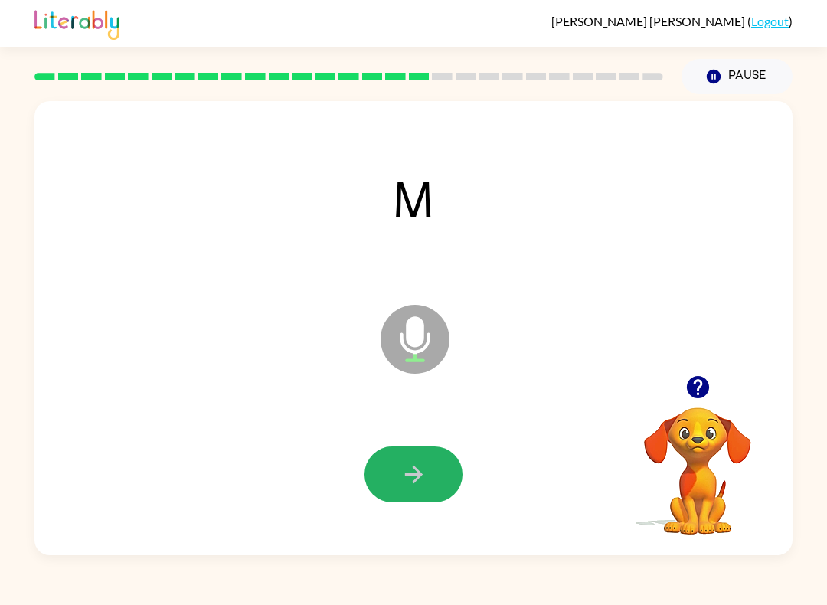
click at [416, 467] on icon "button" at bounding box center [413, 474] width 27 height 27
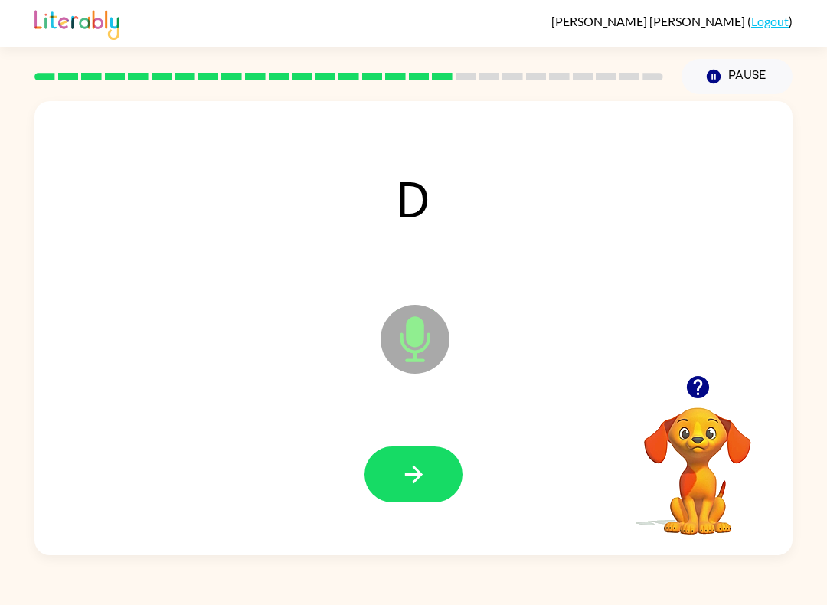
click at [414, 477] on icon "button" at bounding box center [413, 474] width 27 height 27
click at [413, 479] on icon "button" at bounding box center [413, 474] width 27 height 27
click at [413, 481] on icon "button" at bounding box center [413, 474] width 27 height 27
click at [413, 475] on icon "button" at bounding box center [413, 474] width 18 height 18
click at [411, 482] on icon "button" at bounding box center [413, 474] width 27 height 27
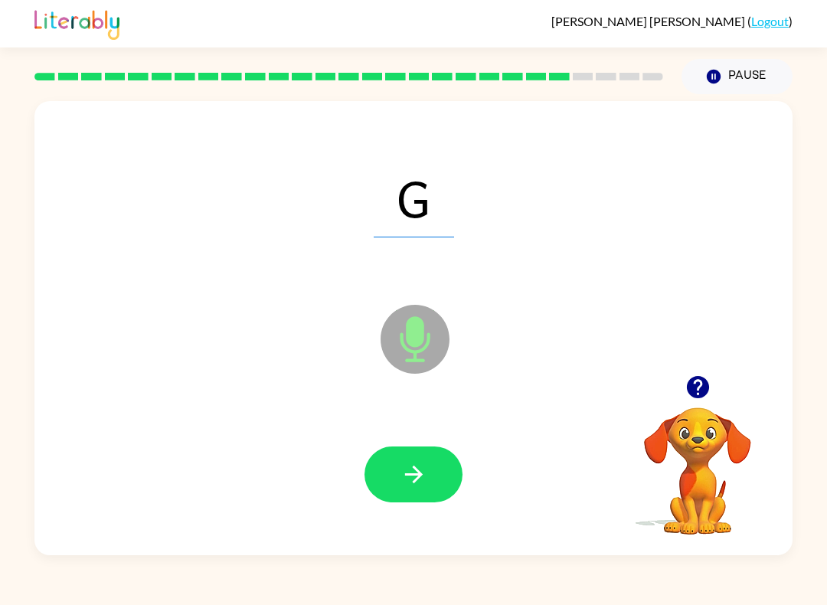
click at [409, 481] on icon "button" at bounding box center [413, 474] width 27 height 27
click at [411, 480] on icon "button" at bounding box center [413, 474] width 27 height 27
click at [412, 477] on icon "button" at bounding box center [413, 474] width 27 height 27
click at [410, 481] on icon "button" at bounding box center [413, 474] width 27 height 27
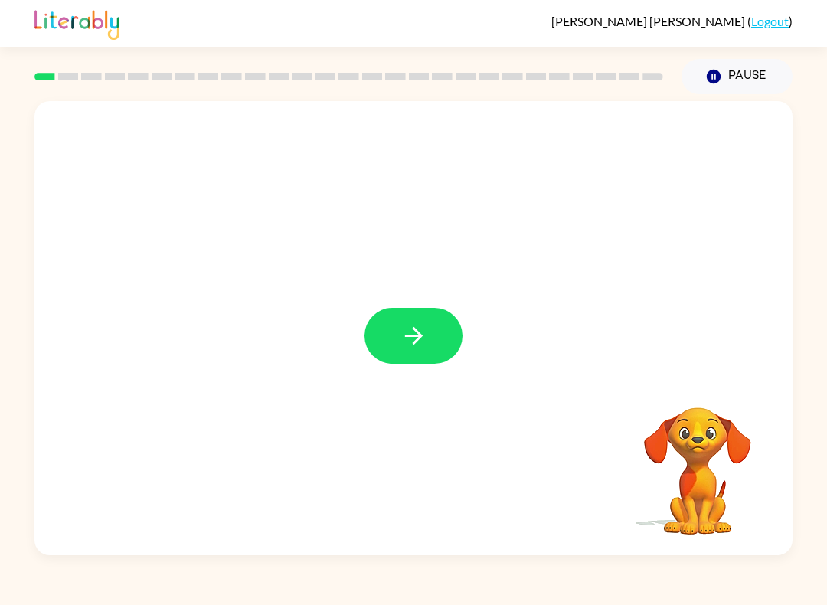
click at [430, 339] on button "button" at bounding box center [413, 336] width 98 height 56
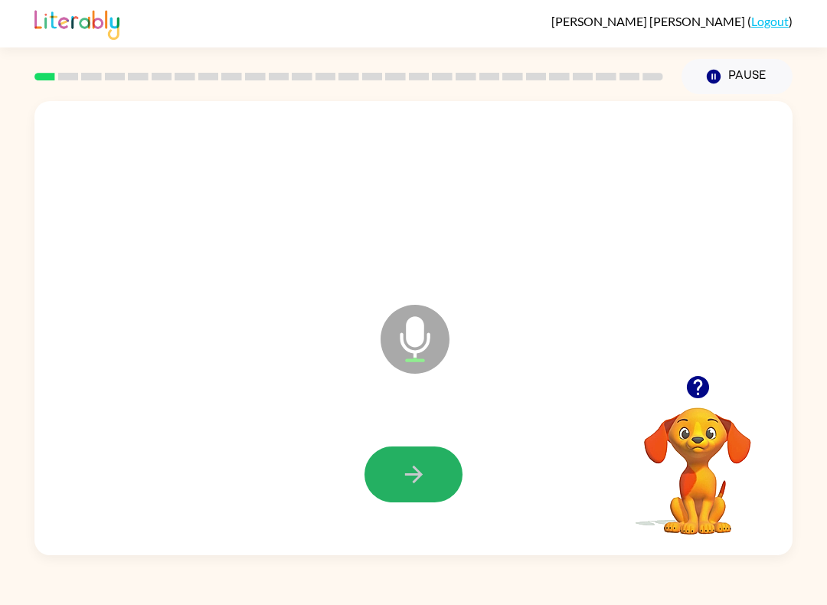
click at [410, 474] on icon "button" at bounding box center [413, 474] width 27 height 27
click at [417, 475] on icon "button" at bounding box center [413, 474] width 18 height 18
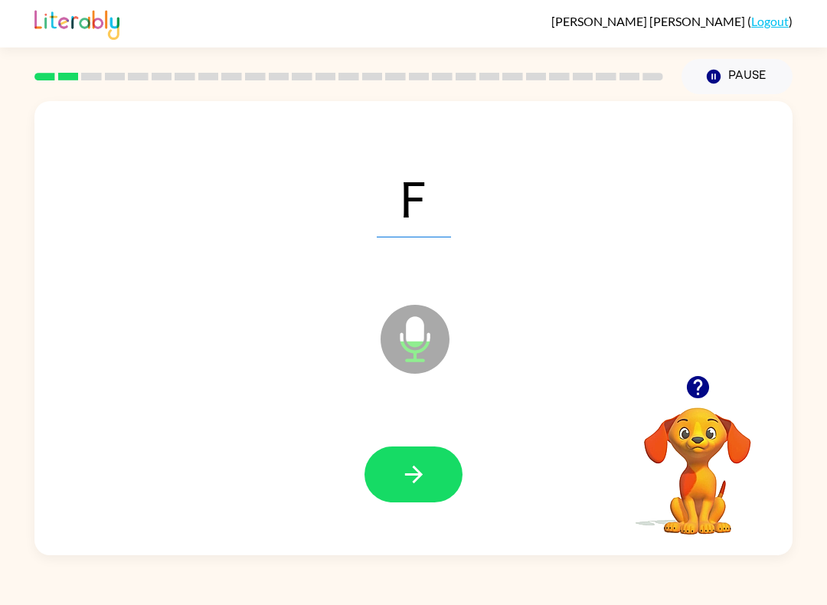
click at [442, 453] on button "button" at bounding box center [413, 474] width 98 height 56
click at [408, 482] on icon "button" at bounding box center [413, 474] width 27 height 27
click at [413, 464] on icon "button" at bounding box center [413, 474] width 27 height 27
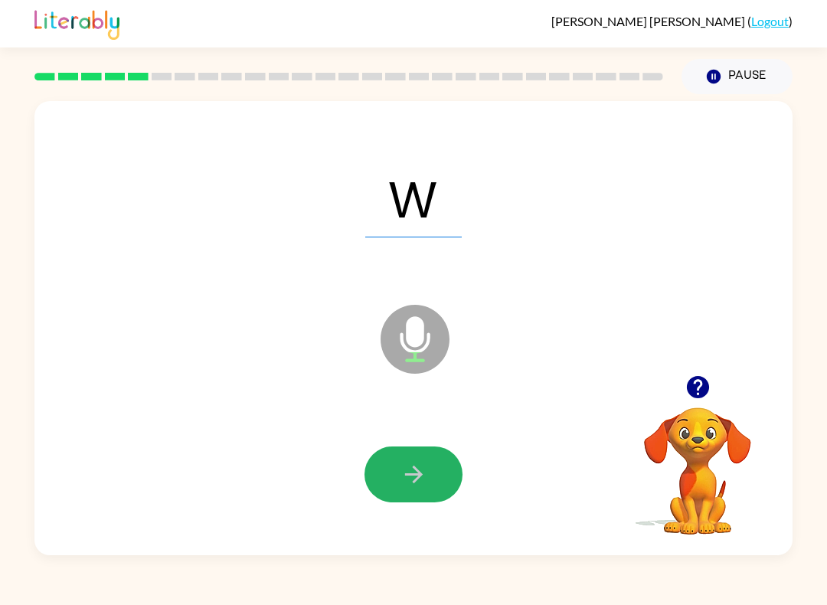
click at [411, 467] on icon "button" at bounding box center [413, 474] width 27 height 27
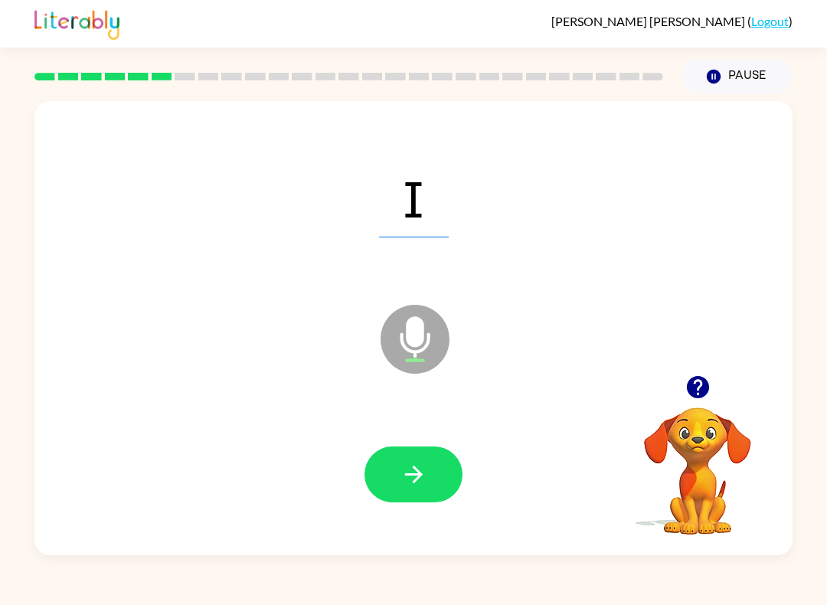
click at [413, 471] on icon "button" at bounding box center [413, 474] width 27 height 27
click at [414, 459] on button "button" at bounding box center [413, 474] width 98 height 56
click at [410, 463] on icon "button" at bounding box center [413, 474] width 27 height 27
click at [418, 468] on icon "button" at bounding box center [413, 474] width 27 height 27
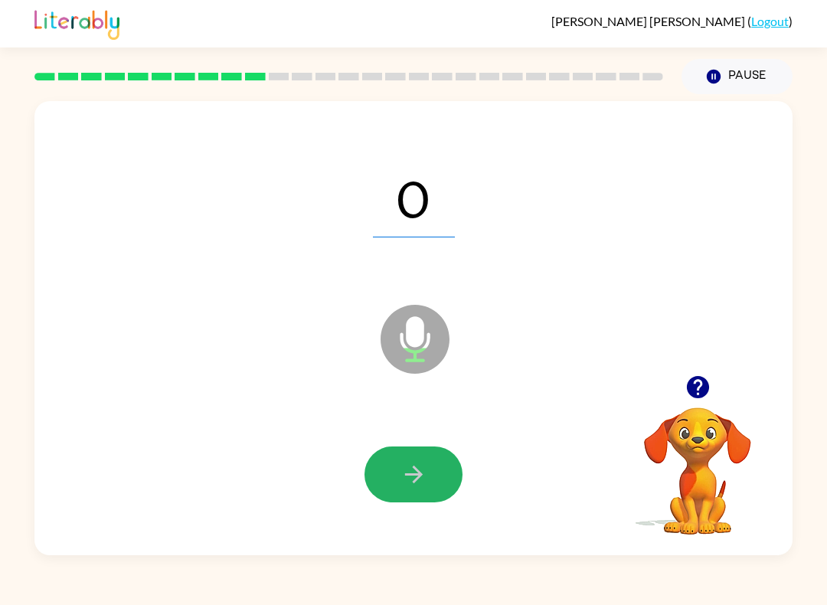
click at [413, 470] on icon "button" at bounding box center [413, 474] width 27 height 27
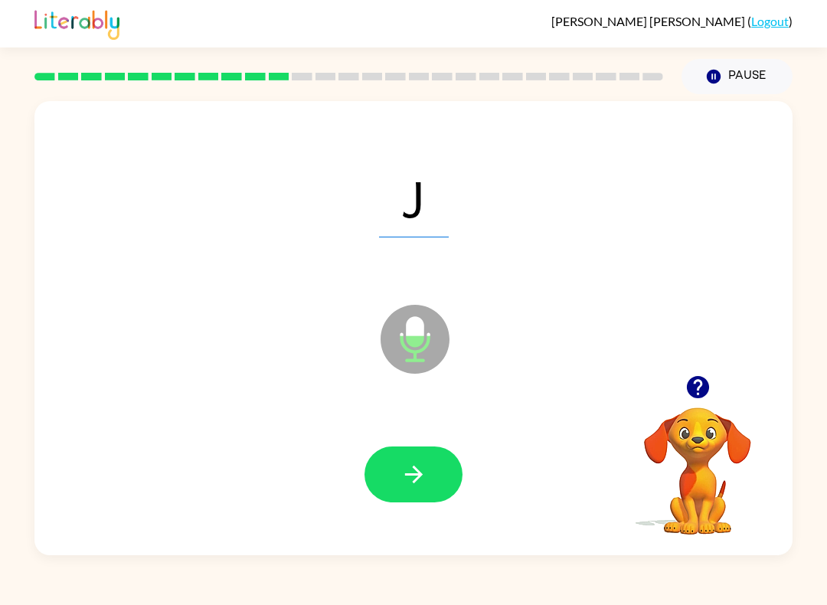
click at [401, 471] on icon "button" at bounding box center [413, 474] width 27 height 27
click at [395, 477] on button "button" at bounding box center [413, 474] width 98 height 56
click at [394, 472] on button "button" at bounding box center [413, 474] width 98 height 56
click at [393, 471] on button "button" at bounding box center [413, 474] width 98 height 56
click at [392, 471] on button "button" at bounding box center [413, 474] width 98 height 56
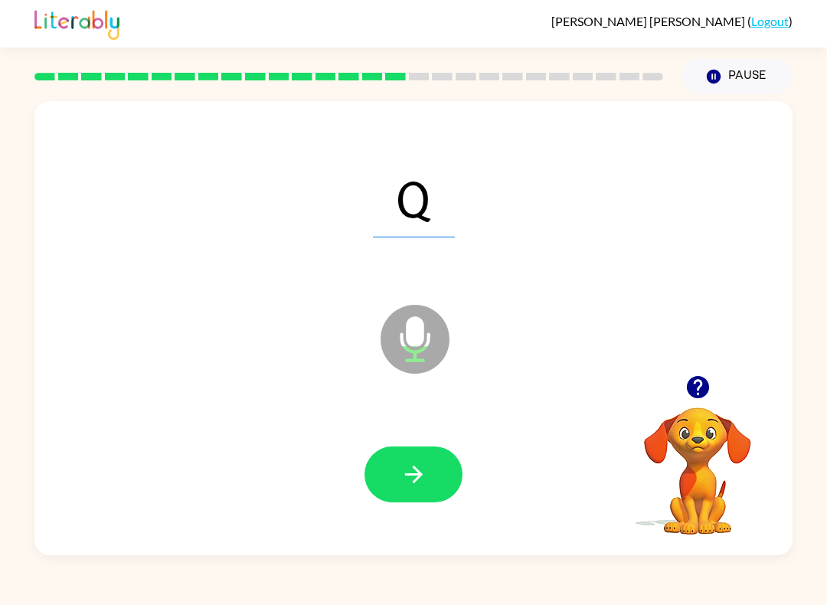
click at [392, 468] on button "button" at bounding box center [413, 474] width 98 height 56
click at [391, 464] on button "button" at bounding box center [413, 474] width 98 height 56
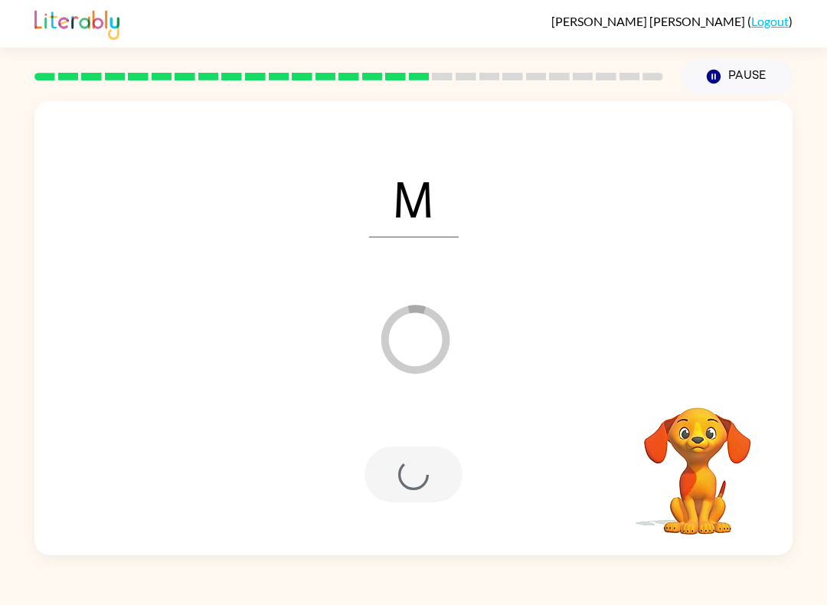
click at [408, 462] on div at bounding box center [413, 474] width 98 height 56
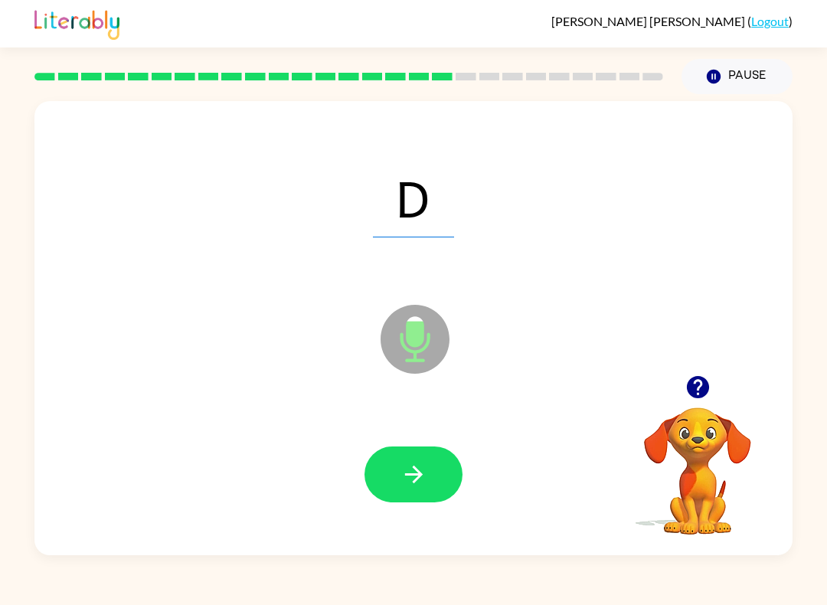
click at [406, 475] on icon "button" at bounding box center [413, 474] width 18 height 18
click at [400, 484] on icon "button" at bounding box center [413, 474] width 27 height 27
click at [417, 464] on icon "button" at bounding box center [413, 474] width 27 height 27
click at [414, 465] on icon "button" at bounding box center [413, 474] width 27 height 27
click at [412, 467] on icon "button" at bounding box center [413, 474] width 27 height 27
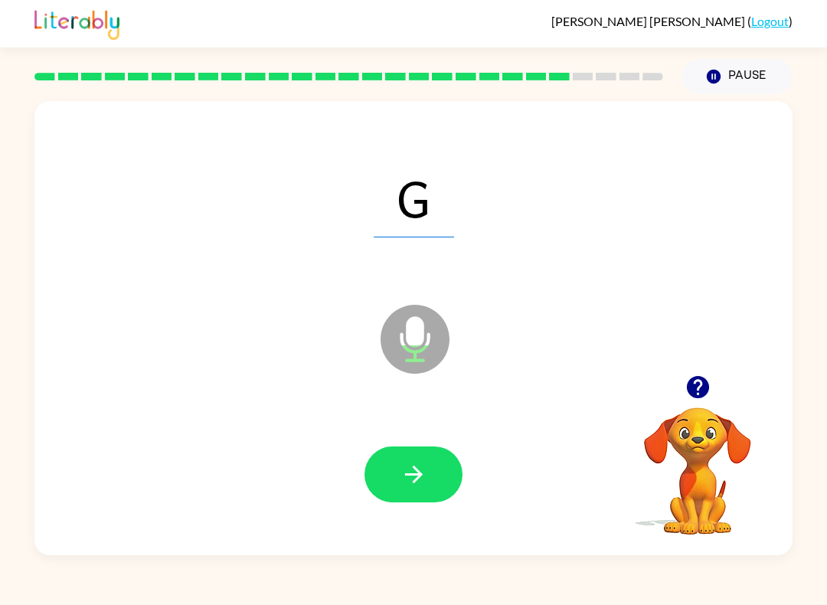
click at [411, 466] on icon "button" at bounding box center [413, 474] width 27 height 27
click at [403, 477] on icon "button" at bounding box center [413, 474] width 27 height 27
click at [413, 466] on icon "button" at bounding box center [413, 474] width 27 height 27
click at [429, 465] on button "button" at bounding box center [413, 474] width 98 height 56
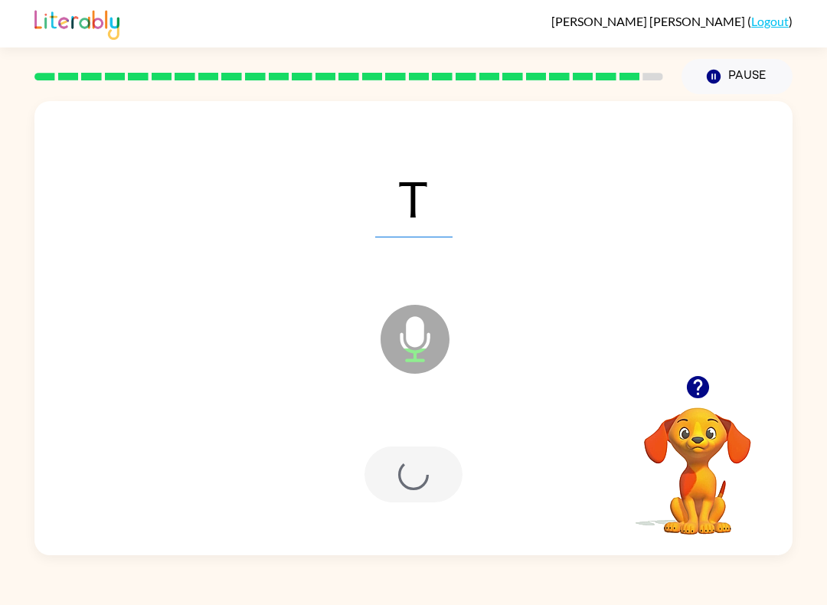
click at [428, 465] on div at bounding box center [413, 474] width 98 height 56
